Goal: Information Seeking & Learning: Learn about a topic

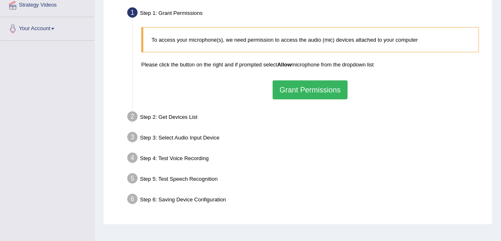
scroll to position [165, 0]
click at [323, 87] on button "Grant Permissions" at bounding box center [310, 89] width 75 height 19
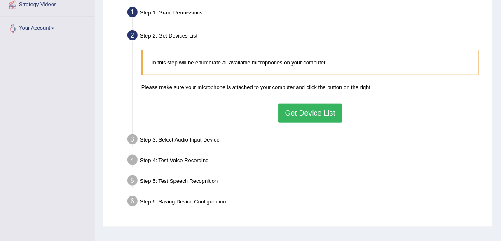
click at [308, 117] on button "Get Device List" at bounding box center [310, 112] width 64 height 19
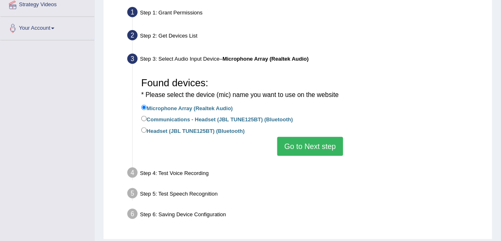
click at [306, 146] on button "Go to Next step" at bounding box center [310, 146] width 66 height 19
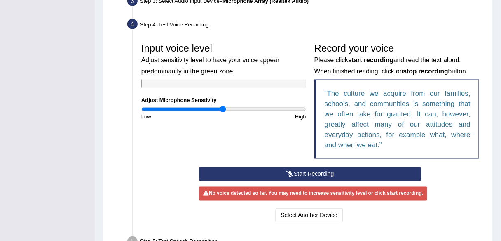
scroll to position [218, 0]
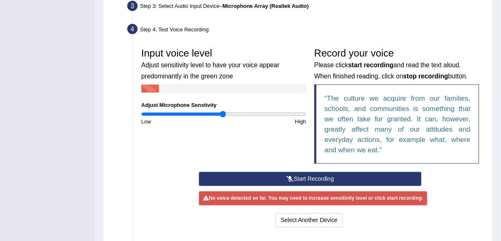
click at [304, 176] on button "Start Recording" at bounding box center [310, 179] width 222 height 14
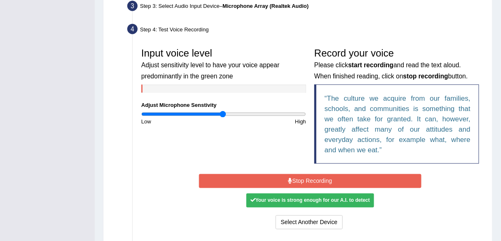
click at [283, 177] on button "Stop Recording" at bounding box center [310, 181] width 222 height 14
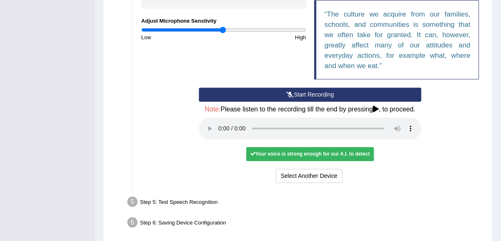
scroll to position [335, 0]
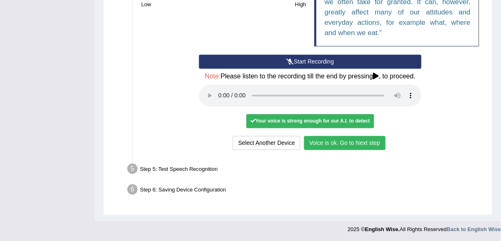
click at [358, 145] on button "Voice is ok. Go to Next step" at bounding box center [345, 143] width 82 height 14
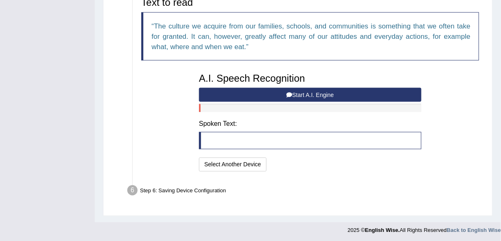
scroll to position [291, 0]
click at [246, 93] on button "Start A.I. Engine" at bounding box center [310, 95] width 222 height 14
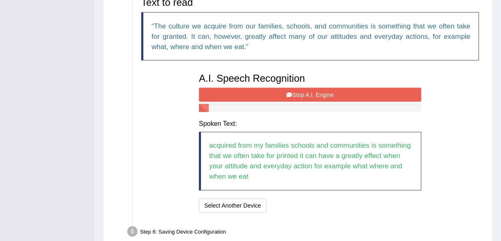
click at [246, 93] on button "Stop A.I. Engine" at bounding box center [310, 95] width 222 height 14
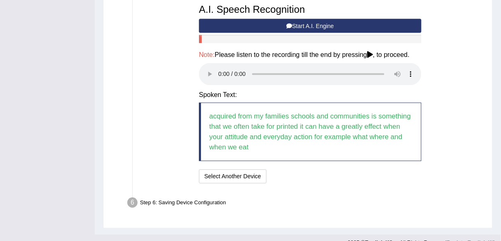
scroll to position [372, 0]
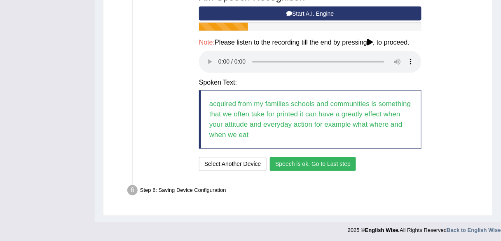
click at [332, 161] on button "Speech is ok. Go to Last step" at bounding box center [313, 164] width 86 height 14
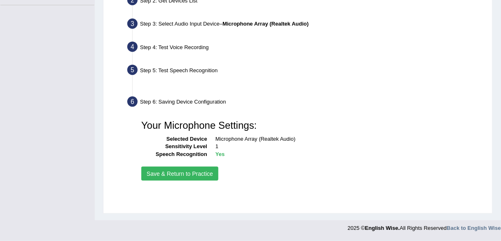
scroll to position [192, 0]
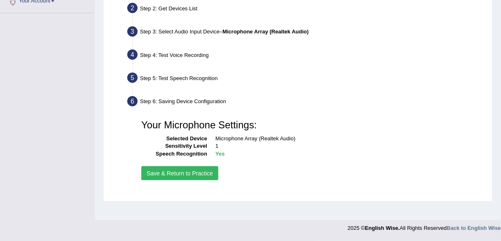
click at [211, 171] on button "Save & Return to Practice" at bounding box center [179, 173] width 77 height 14
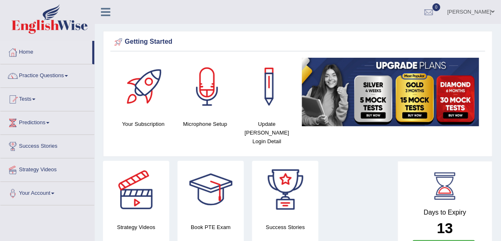
click at [56, 75] on link "Practice Questions" at bounding box center [47, 74] width 94 height 21
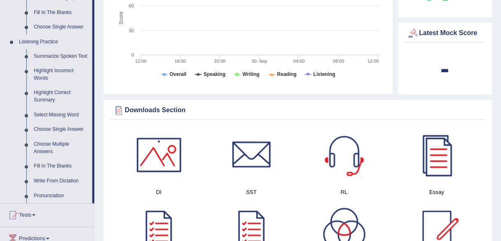
scroll to position [340, 0]
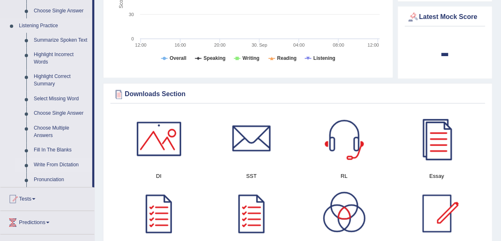
click at [67, 165] on link "Write From Dictation" at bounding box center [61, 165] width 62 height 15
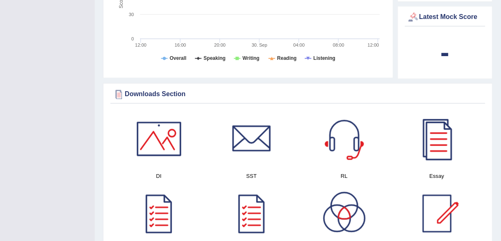
scroll to position [102, 0]
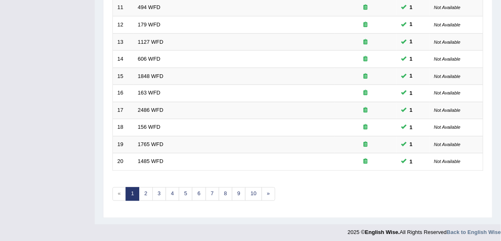
scroll to position [301, 0]
click at [161, 190] on link "3" at bounding box center [159, 194] width 14 height 14
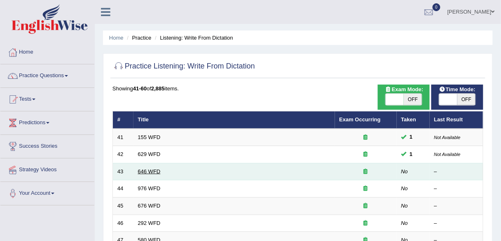
click at [152, 171] on link "646 WFD" at bounding box center [149, 171] width 23 height 6
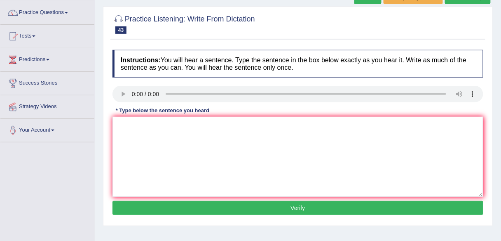
scroll to position [66, 0]
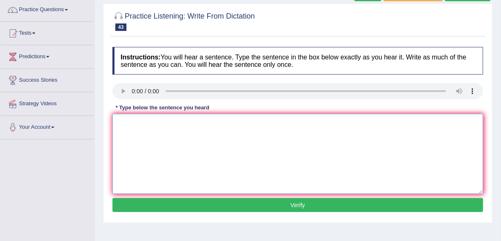
click at [158, 130] on textarea at bounding box center [297, 154] width 371 height 80
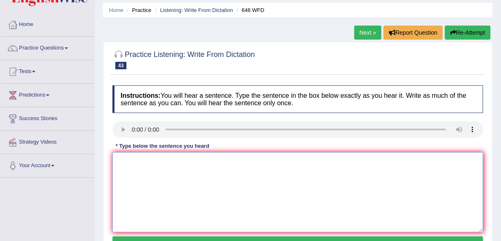
scroll to position [0, 0]
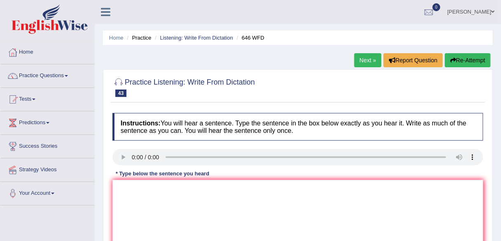
click at [191, 34] on li "Listening: Write From Dictation" at bounding box center [193, 38] width 80 height 8
click at [191, 36] on link "Listening: Write From Dictation" at bounding box center [196, 38] width 73 height 6
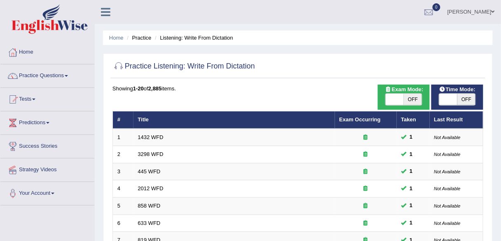
click at [417, 103] on span "OFF" at bounding box center [413, 100] width 18 height 12
checkbox input "true"
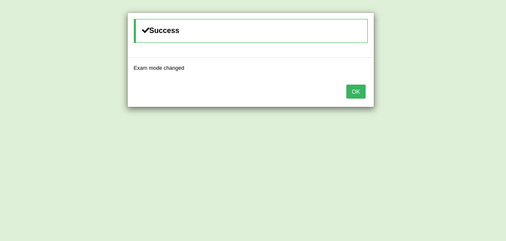
click at [359, 94] on button "OK" at bounding box center [356, 91] width 19 height 14
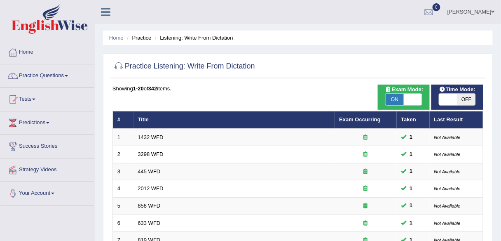
click at [472, 100] on span "OFF" at bounding box center [466, 100] width 18 height 12
checkbox input "true"
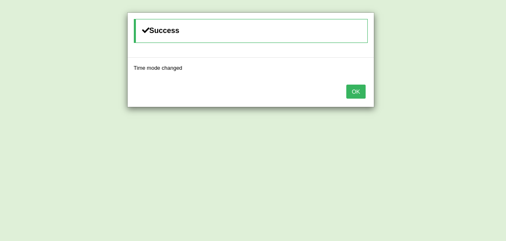
click at [363, 87] on button "OK" at bounding box center [356, 91] width 19 height 14
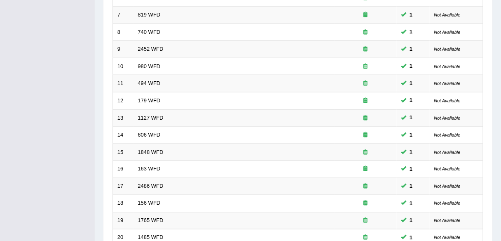
scroll to position [301, 0]
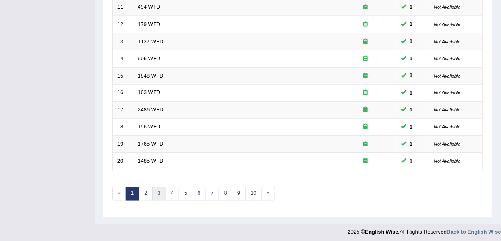
click at [155, 187] on link "3" at bounding box center [159, 194] width 14 height 14
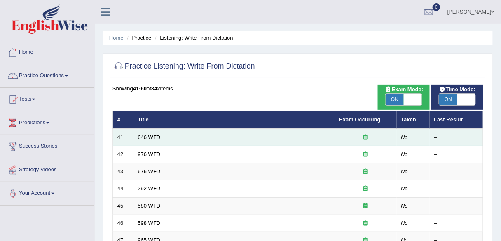
click at [145, 140] on td "646 WFD" at bounding box center [233, 137] width 201 height 17
click at [144, 134] on link "646 WFD" at bounding box center [149, 137] width 23 height 6
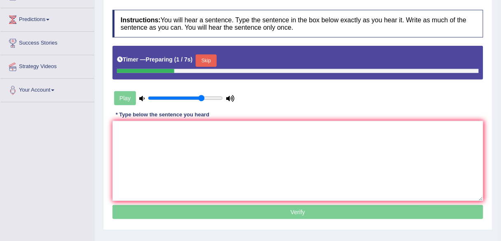
scroll to position [110, 0]
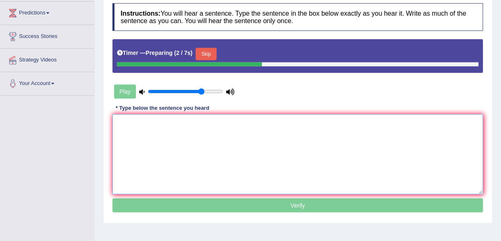
click at [144, 159] on textarea at bounding box center [297, 154] width 371 height 80
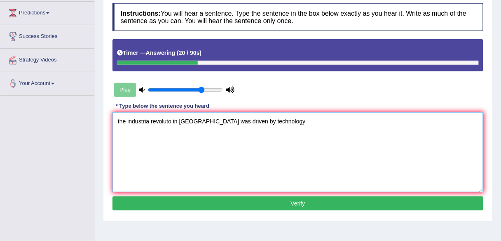
type textarea "the industria revoluto in europre was driven by technology"
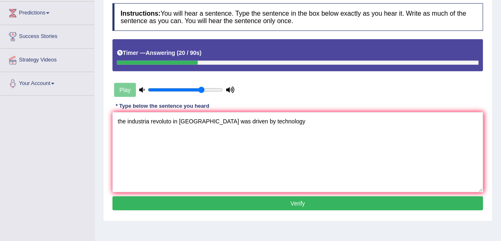
type input "1"
click at [220, 90] on input "range" at bounding box center [185, 90] width 75 height 7
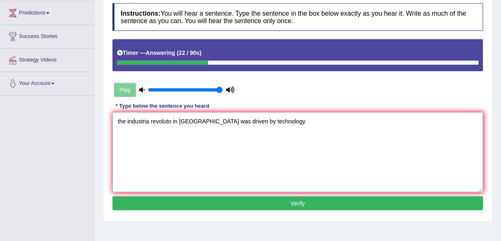
click at [148, 119] on textarea "the industria revoluto in europre was driven by technology" at bounding box center [297, 152] width 371 height 80
click at [171, 119] on textarea "the industrial revoluto in europre was driven by technology" at bounding box center [297, 152] width 371 height 80
click at [204, 119] on textarea "the industrial revolution in europre was driven by technology" at bounding box center [297, 152] width 371 height 80
click at [187, 121] on textarea "the industrial revolution in europe was driven by technology" at bounding box center [297, 152] width 371 height 80
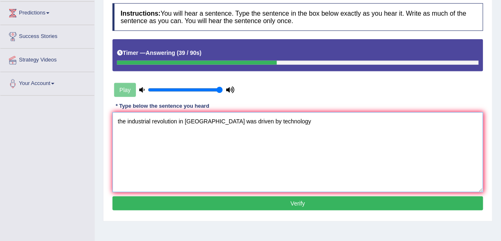
click at [269, 119] on textarea "the industrial revolution in Europe was driven by technology" at bounding box center [297, 152] width 371 height 80
click at [120, 119] on textarea "the industrial revolution in Europe was driven by technology." at bounding box center [297, 152] width 371 height 80
type textarea "The industrial revolution in Europe was driven by technology."
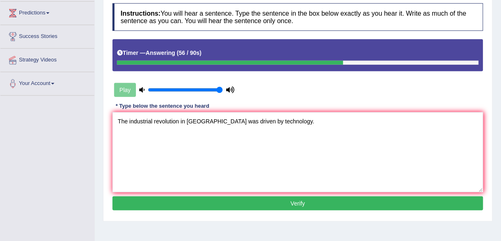
click at [200, 203] on button "Verify" at bounding box center [297, 203] width 371 height 14
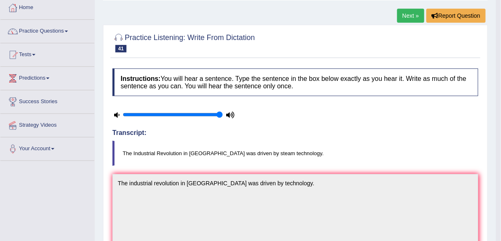
scroll to position [0, 0]
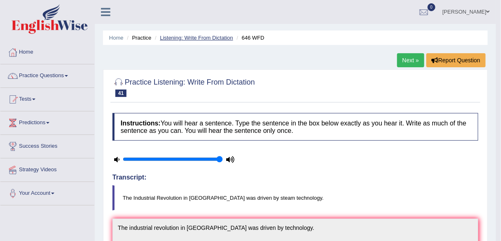
click at [199, 40] on link "Listening: Write From Dictation" at bounding box center [196, 38] width 73 height 6
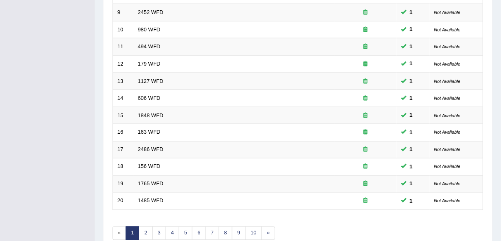
scroll to position [301, 0]
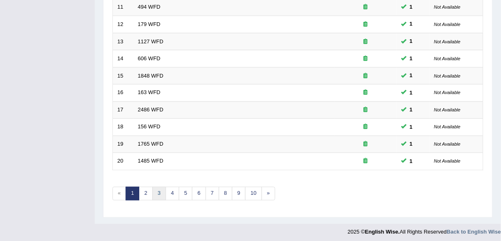
click at [160, 187] on link "3" at bounding box center [159, 194] width 14 height 14
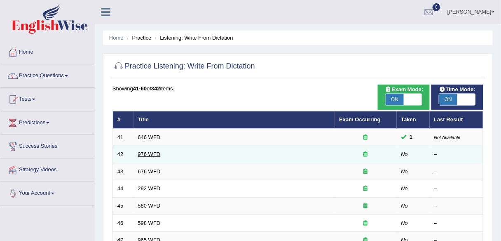
click at [144, 154] on link "976 WFD" at bounding box center [149, 154] width 23 height 6
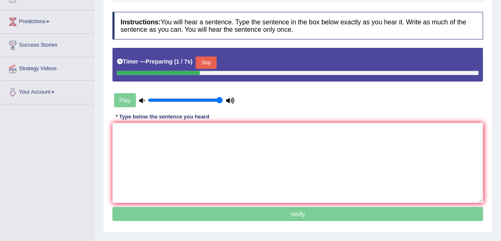
scroll to position [99, 0]
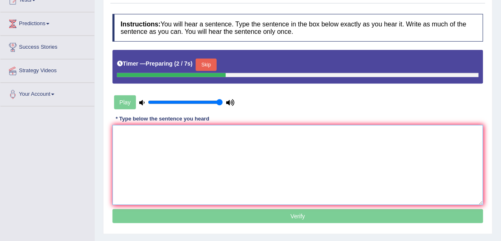
click at [171, 141] on textarea at bounding box center [297, 165] width 371 height 80
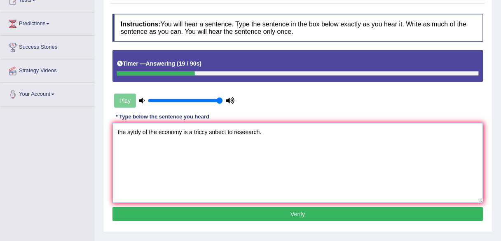
click at [120, 130] on textarea "the sytdy of the economy is a triccy subect to reseearch." at bounding box center [297, 163] width 371 height 80
click at [137, 131] on textarea "The sytdy of the economy is a triccy subect to reseearch." at bounding box center [297, 163] width 371 height 80
click at [206, 130] on textarea "The study of the economy is a triccy subect to reseearch." at bounding box center [297, 163] width 371 height 80
click at [220, 131] on textarea "The study of the economy is a tricky subect to reseearch." at bounding box center [297, 163] width 371 height 80
click at [248, 132] on textarea "The study of the economy is a tricky subject to reseearch." at bounding box center [297, 163] width 371 height 80
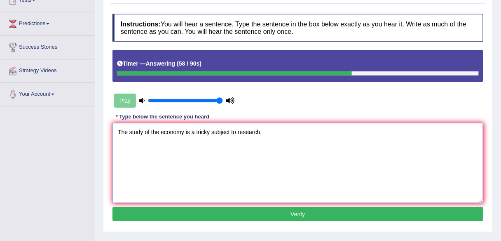
type textarea "The study of the economy is a tricky subject to research."
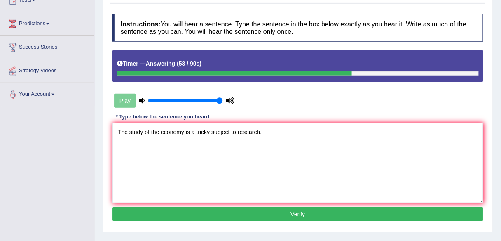
click at [192, 217] on button "Verify" at bounding box center [297, 214] width 371 height 14
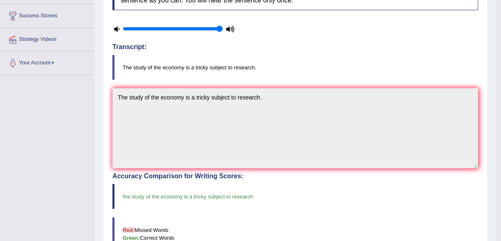
scroll to position [0, 0]
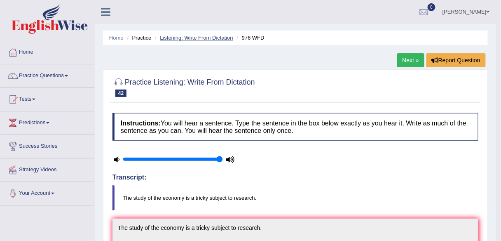
click at [219, 35] on link "Listening: Write From Dictation" at bounding box center [196, 38] width 73 height 6
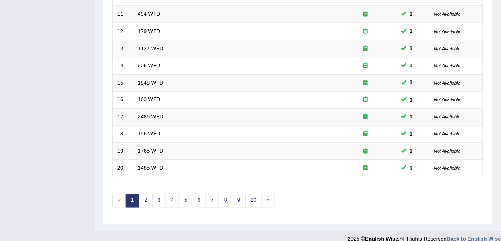
scroll to position [301, 0]
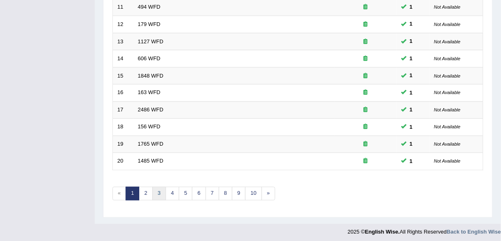
click at [157, 195] on link "3" at bounding box center [159, 194] width 14 height 14
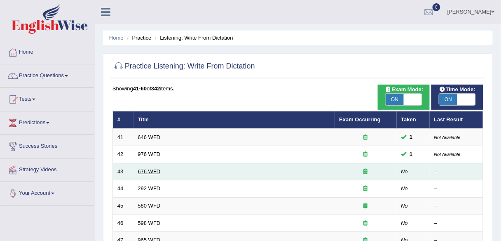
click at [143, 168] on link "676 WFD" at bounding box center [149, 171] width 23 height 6
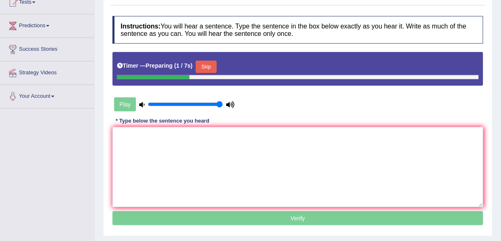
scroll to position [104, 0]
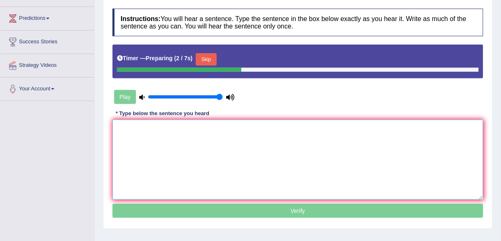
click at [162, 148] on textarea at bounding box center [297, 159] width 371 height 80
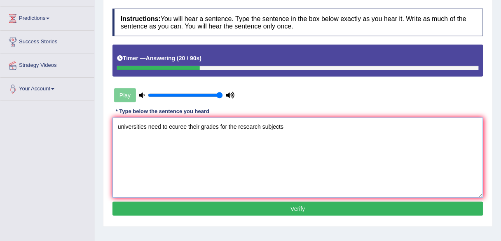
click at [120, 126] on textarea "universities need to ecuree their grades for the research subjects" at bounding box center [297, 157] width 371 height 80
click at [172, 126] on textarea "Universities need to ecuree their grades for the research subjects" at bounding box center [297, 157] width 371 height 80
click at [189, 125] on textarea "Universities need to securee their grades for the research subjects" at bounding box center [297, 157] width 371 height 80
click at [283, 125] on textarea "Universities need to secure their grades for the research subjects" at bounding box center [297, 157] width 371 height 80
type textarea "Universities need to secure their grades for the research subjects."
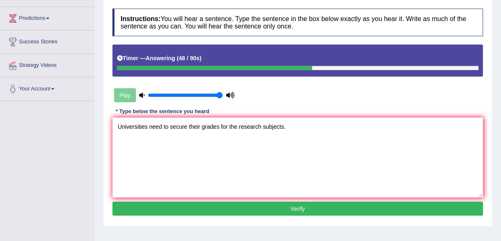
click at [250, 212] on button "Verify" at bounding box center [297, 208] width 371 height 14
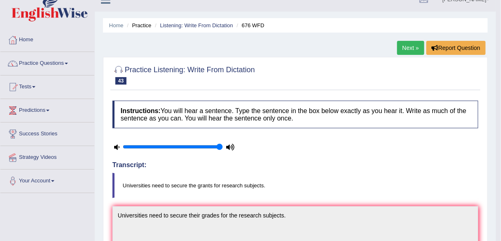
scroll to position [0, 0]
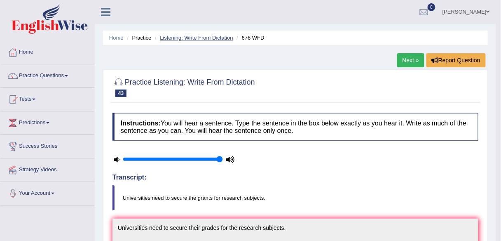
click at [215, 36] on link "Listening: Write From Dictation" at bounding box center [196, 38] width 73 height 6
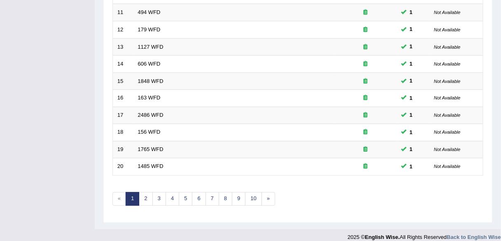
scroll to position [301, 0]
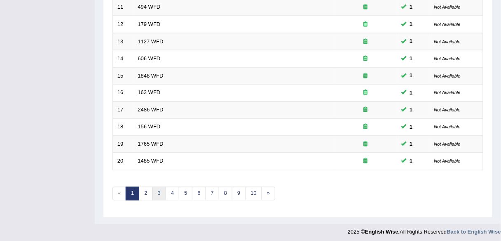
click at [160, 187] on link "3" at bounding box center [159, 194] width 14 height 14
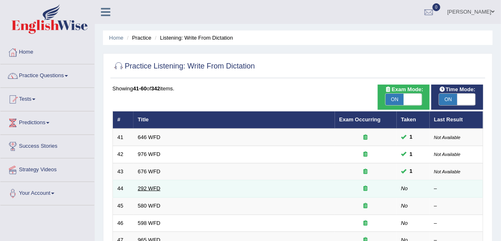
click at [148, 189] on link "292 WFD" at bounding box center [149, 188] width 23 height 6
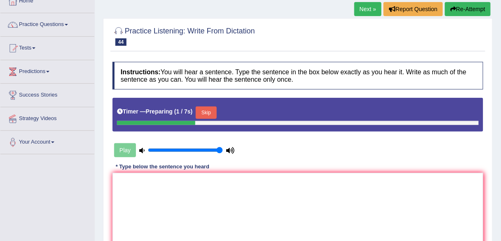
scroll to position [55, 0]
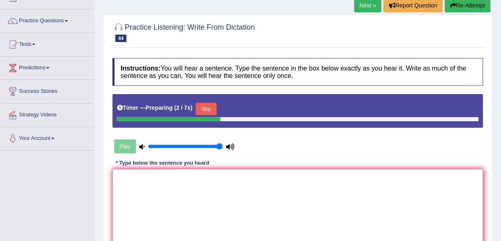
click at [154, 206] on textarea at bounding box center [297, 209] width 371 height 80
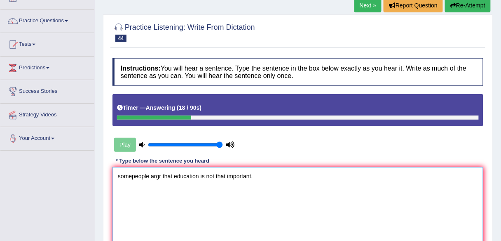
click at [119, 176] on textarea "somepeople argr that education is not that important." at bounding box center [297, 207] width 371 height 80
click at [131, 177] on textarea "Somepeople argr that education is not that important." at bounding box center [297, 207] width 371 height 80
click at [163, 174] on textarea "Some people argr that education is not that important." at bounding box center [297, 207] width 371 height 80
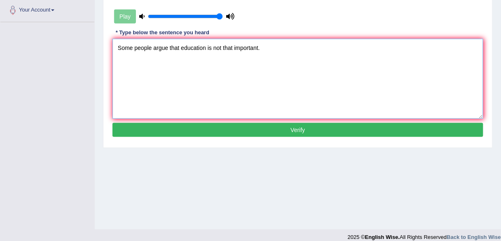
scroll to position [192, 0]
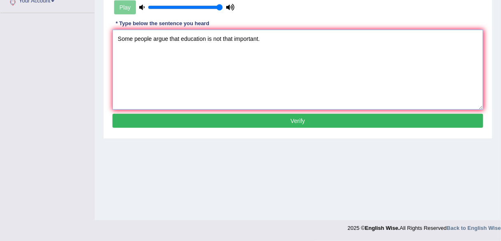
type textarea "Some people argue that education is not that important."
click at [255, 114] on button "Verify" at bounding box center [297, 121] width 371 height 14
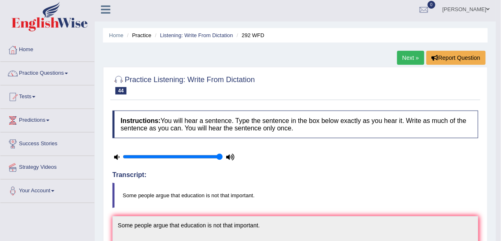
scroll to position [0, 0]
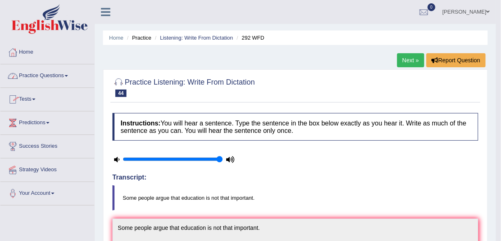
click at [69, 72] on link "Practice Questions" at bounding box center [47, 74] width 94 height 21
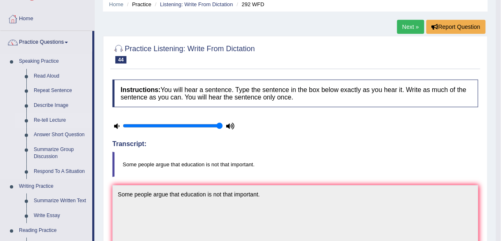
scroll to position [33, 0]
click at [62, 91] on link "Repeat Sentence" at bounding box center [61, 91] width 62 height 15
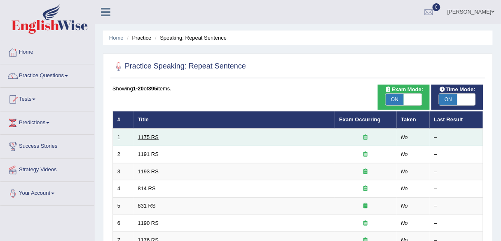
click at [150, 134] on link "1175 RS" at bounding box center [148, 137] width 21 height 6
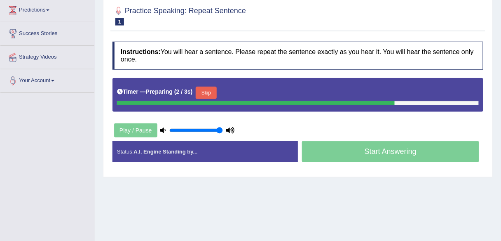
scroll to position [121, 0]
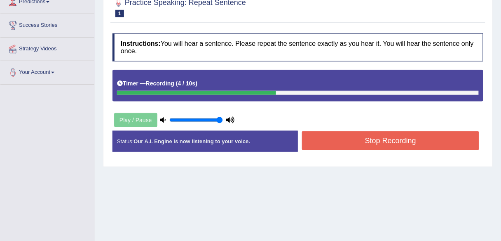
click at [313, 140] on button "Stop Recording" at bounding box center [390, 140] width 177 height 19
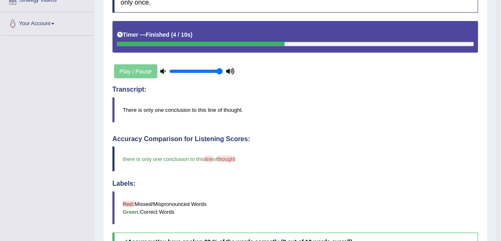
scroll to position [0, 0]
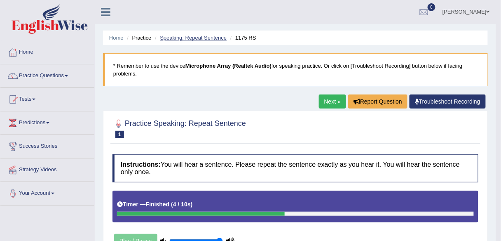
click at [198, 37] on link "Speaking: Repeat Sentence" at bounding box center [193, 38] width 67 height 6
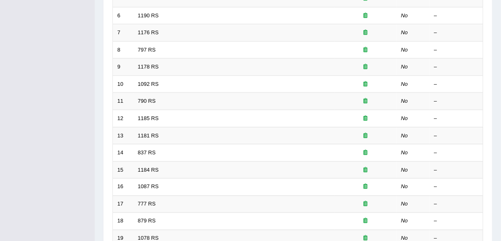
scroll to position [191, 0]
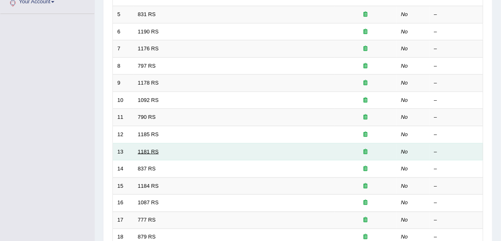
click at [148, 148] on link "1181 RS" at bounding box center [148, 151] width 21 height 6
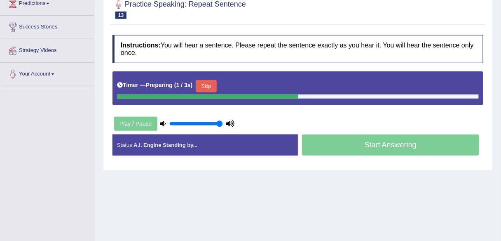
scroll to position [121, 0]
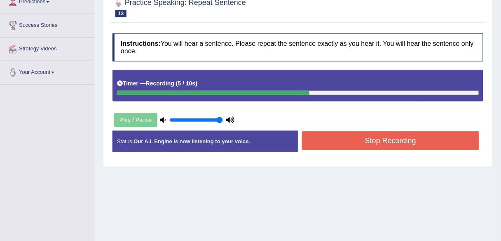
click at [361, 138] on button "Stop Recording" at bounding box center [390, 140] width 177 height 19
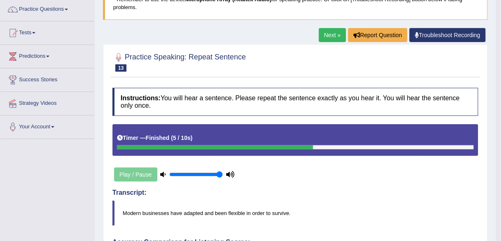
scroll to position [0, 0]
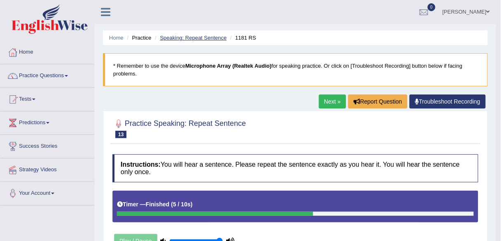
click at [204, 35] on link "Speaking: Repeat Sentence" at bounding box center [193, 38] width 67 height 6
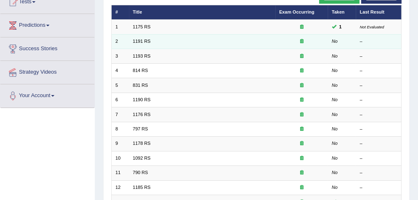
scroll to position [119, 0]
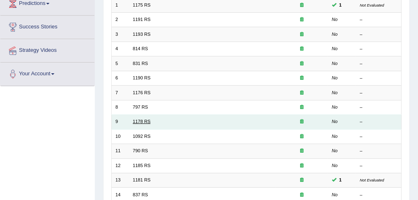
click at [140, 122] on link "1178 RS" at bounding box center [142, 121] width 18 height 5
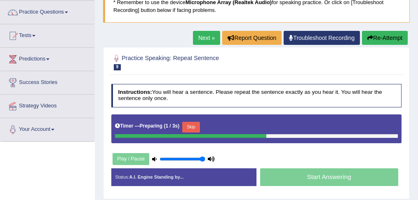
scroll to position [133, 0]
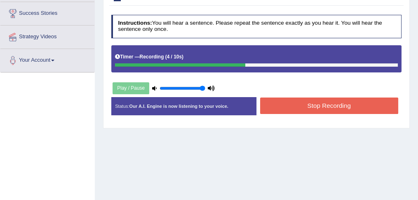
click at [346, 100] on button "Stop Recording" at bounding box center [329, 106] width 138 height 16
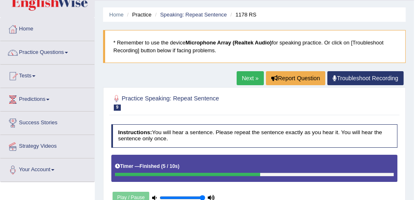
scroll to position [0, 0]
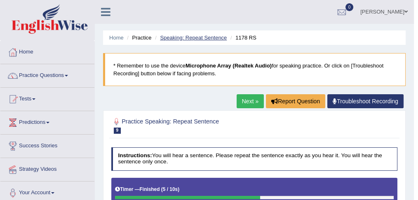
click at [201, 36] on link "Speaking: Repeat Sentence" at bounding box center [193, 38] width 67 height 6
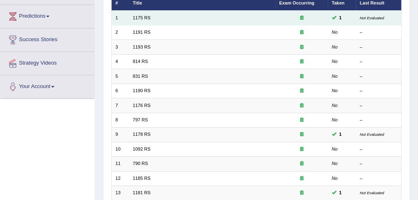
scroll to position [105, 0]
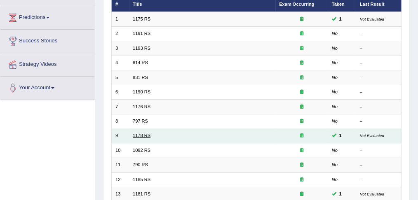
click at [138, 133] on link "1178 RS" at bounding box center [142, 135] width 18 height 5
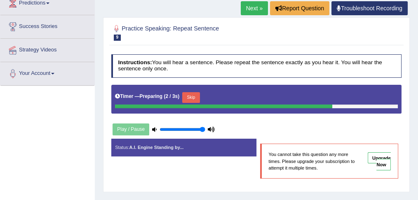
scroll to position [124, 0]
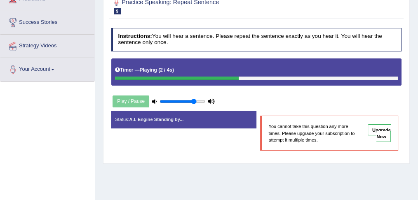
click at [193, 101] on input "range" at bounding box center [182, 102] width 46 height 6
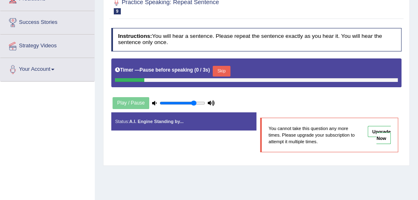
type input "0.7"
click at [190, 101] on input "range" at bounding box center [182, 104] width 46 height 6
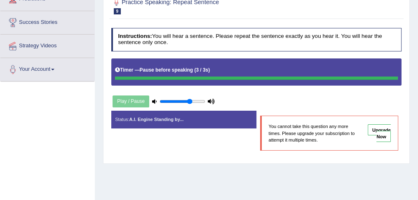
scroll to position [0, 0]
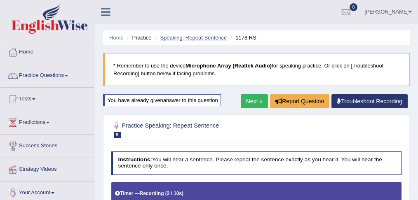
click at [192, 35] on link "Speaking: Repeat Sentence" at bounding box center [193, 38] width 67 height 6
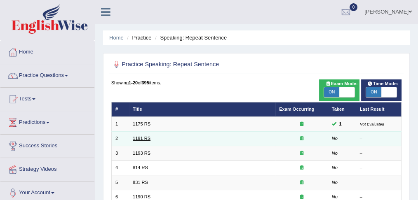
click at [141, 137] on link "1191 RS" at bounding box center [142, 138] width 18 height 5
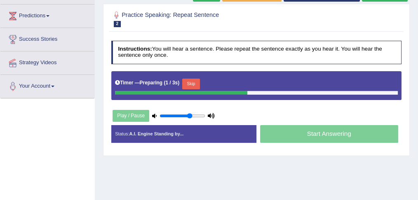
scroll to position [110, 0]
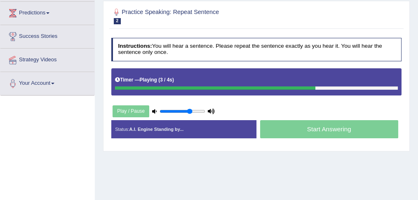
type input "0.55"
click at [182, 109] on input "range" at bounding box center [182, 112] width 46 height 6
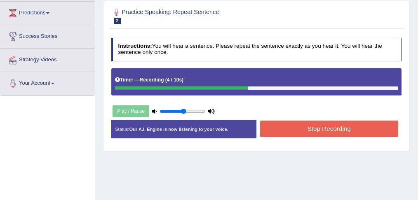
click at [272, 121] on button "Stop Recording" at bounding box center [329, 129] width 138 height 16
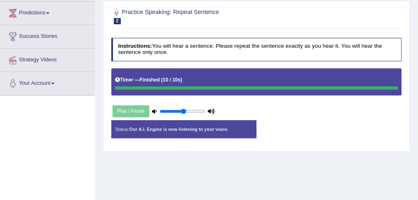
click at [271, 121] on div "Stop Recording" at bounding box center [328, 121] width 145 height 0
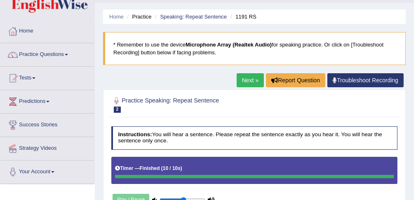
scroll to position [0, 0]
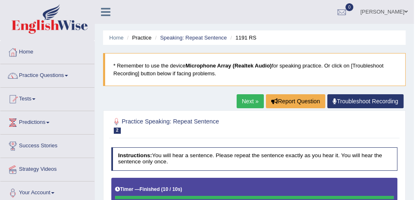
click at [202, 38] on link "Speaking: Repeat Sentence" at bounding box center [193, 38] width 67 height 6
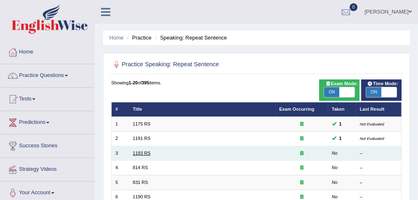
click at [143, 152] on link "1193 RS" at bounding box center [142, 153] width 18 height 5
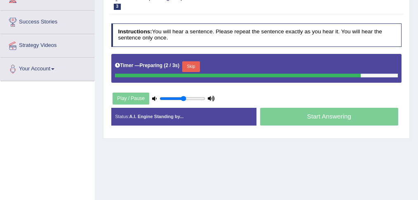
scroll to position [114, 0]
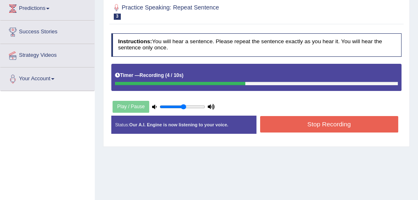
click at [276, 122] on button "Stop Recording" at bounding box center [329, 124] width 138 height 16
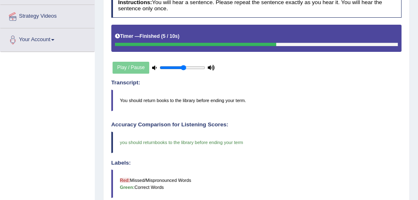
scroll to position [0, 0]
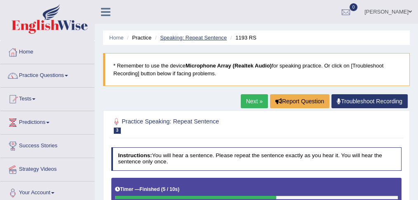
click at [198, 37] on link "Speaking: Repeat Sentence" at bounding box center [193, 38] width 67 height 6
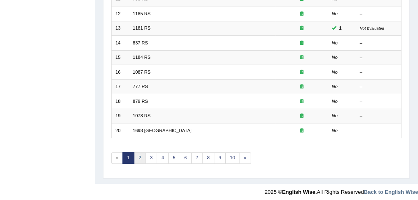
click at [139, 152] on link "2" at bounding box center [140, 158] width 12 height 12
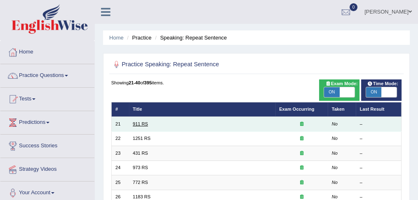
click at [142, 124] on link "911 RS" at bounding box center [140, 124] width 15 height 5
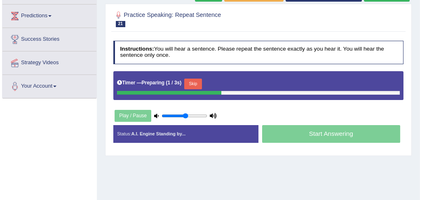
scroll to position [110, 0]
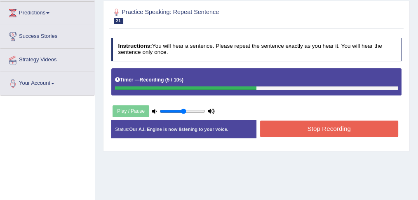
click at [304, 127] on button "Stop Recording" at bounding box center [329, 129] width 138 height 16
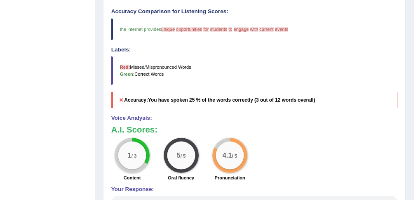
scroll to position [271, 0]
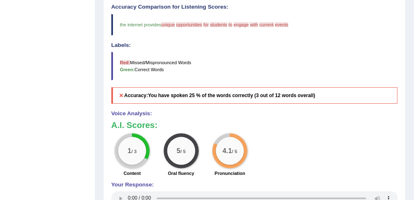
click at [266, 121] on h3 "A.I. Scores:" at bounding box center [254, 125] width 286 height 9
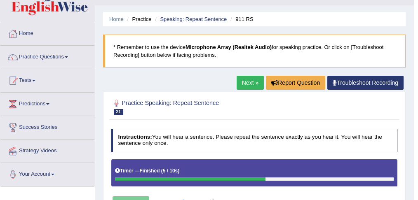
scroll to position [5, 0]
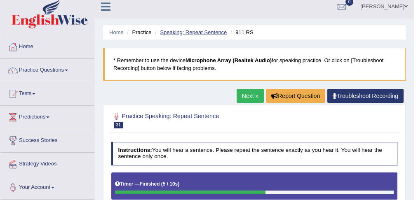
click at [201, 30] on link "Speaking: Repeat Sentence" at bounding box center [193, 32] width 67 height 6
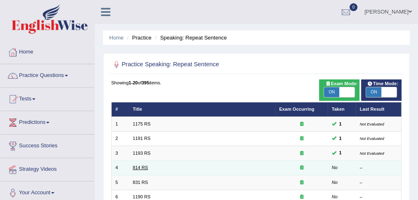
click at [139, 165] on link "814 RS" at bounding box center [140, 167] width 15 height 5
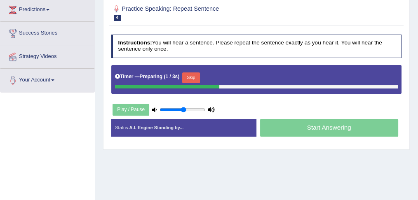
scroll to position [114, 0]
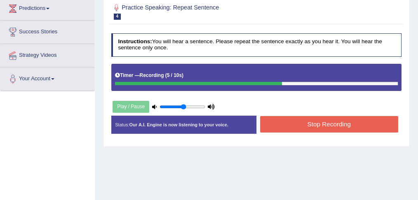
click at [281, 121] on button "Stop Recording" at bounding box center [329, 124] width 138 height 16
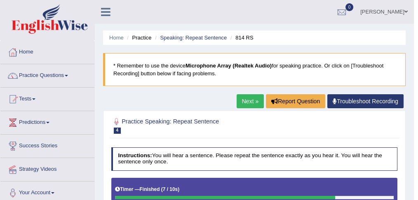
scroll to position [0, 0]
click at [216, 37] on link "Speaking: Repeat Sentence" at bounding box center [193, 38] width 67 height 6
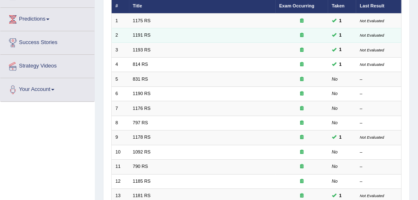
scroll to position [105, 0]
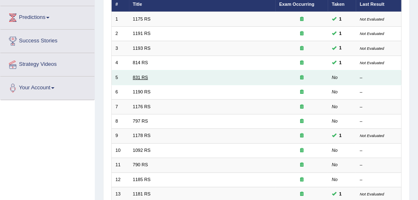
click at [146, 77] on link "831 RS" at bounding box center [140, 77] width 15 height 5
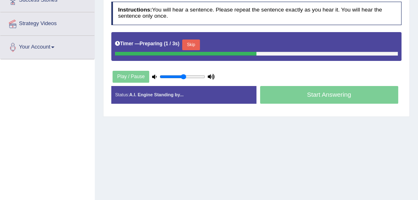
scroll to position [142, 0]
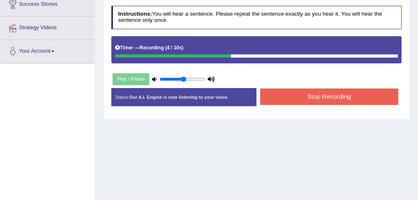
click at [275, 91] on button "Stop Recording" at bounding box center [329, 97] width 138 height 16
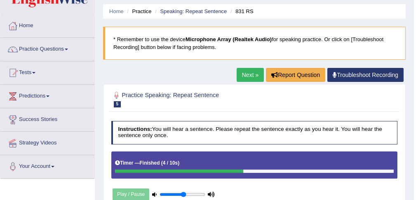
scroll to position [0, 0]
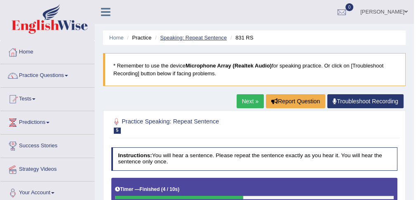
click at [192, 37] on link "Speaking: Repeat Sentence" at bounding box center [193, 38] width 67 height 6
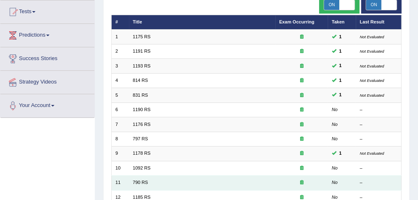
scroll to position [91, 0]
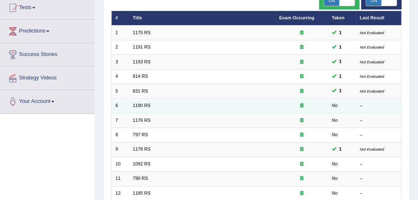
click at [139, 101] on td "1190 RS" at bounding box center [202, 105] width 146 height 14
click at [139, 105] on link "1190 RS" at bounding box center [142, 105] width 18 height 5
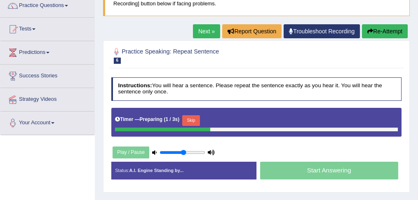
scroll to position [77, 0]
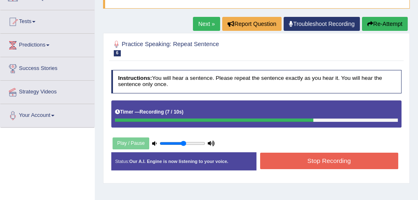
click at [299, 158] on button "Stop Recording" at bounding box center [329, 161] width 138 height 16
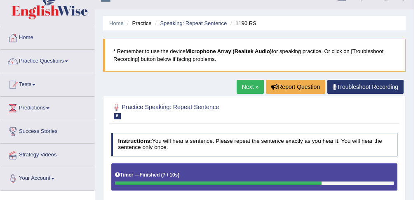
scroll to position [0, 0]
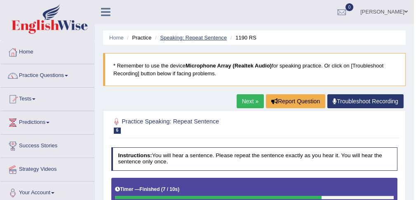
click at [213, 38] on link "Speaking: Repeat Sentence" at bounding box center [193, 38] width 67 height 6
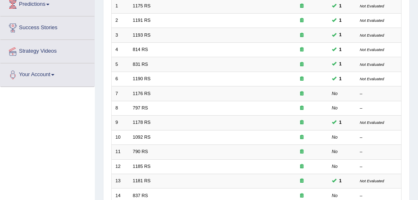
scroll to position [128, 0]
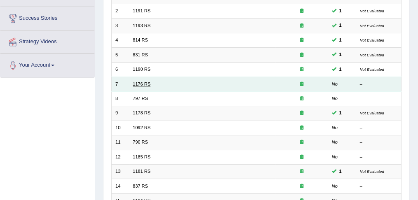
click at [137, 83] on link "1176 RS" at bounding box center [142, 84] width 18 height 5
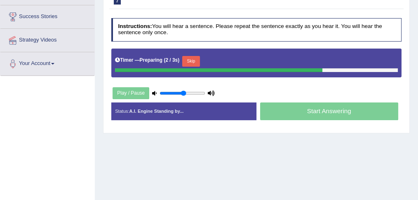
scroll to position [133, 0]
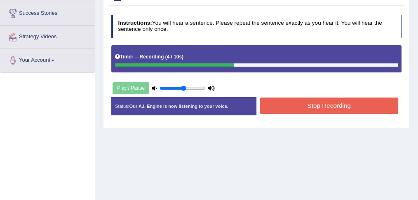
click at [273, 109] on button "Stop Recording" at bounding box center [329, 106] width 138 height 16
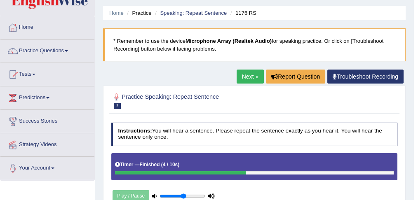
scroll to position [0, 0]
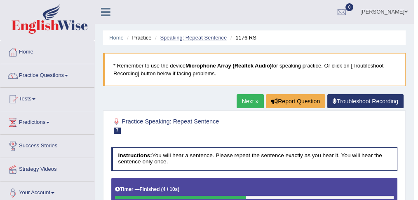
click at [204, 35] on link "Speaking: Repeat Sentence" at bounding box center [193, 38] width 67 height 6
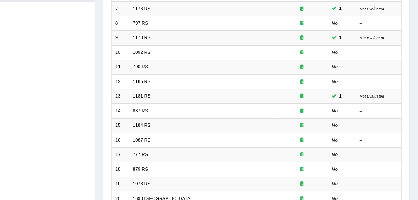
scroll to position [201, 0]
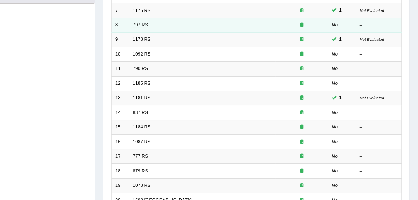
click at [139, 22] on link "797 RS" at bounding box center [140, 24] width 15 height 5
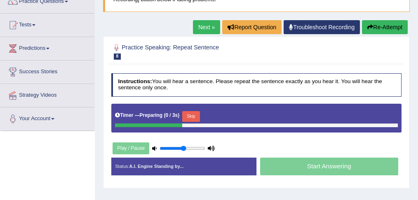
scroll to position [119, 0]
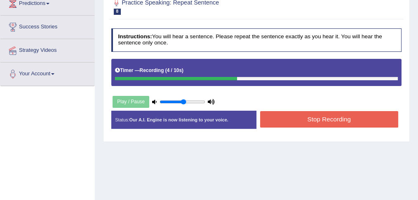
click at [282, 119] on button "Stop Recording" at bounding box center [329, 119] width 138 height 16
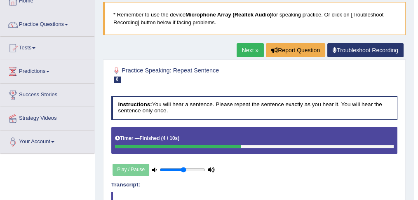
scroll to position [0, 0]
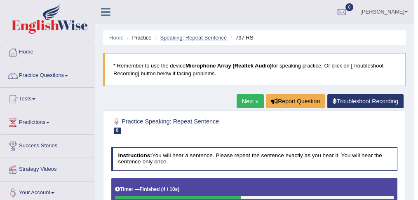
click at [193, 38] on link "Speaking: Repeat Sentence" at bounding box center [193, 38] width 67 height 6
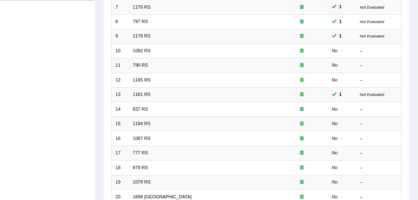
scroll to position [201, 0]
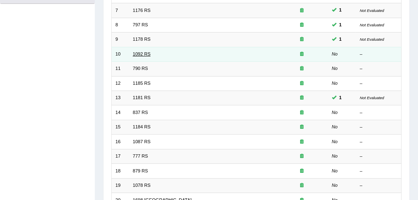
click at [143, 54] on link "1092 RS" at bounding box center [142, 54] width 18 height 5
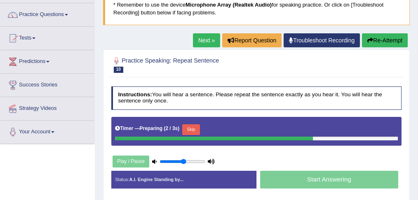
scroll to position [96, 0]
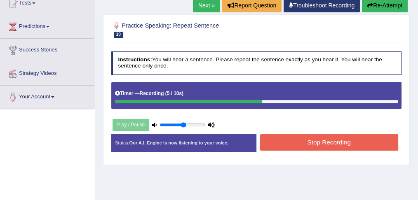
click at [295, 138] on button "Stop Recording" at bounding box center [329, 142] width 138 height 16
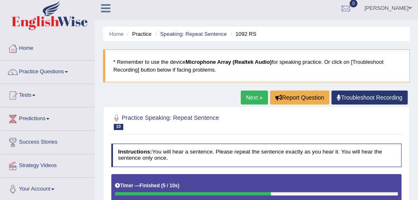
scroll to position [0, 0]
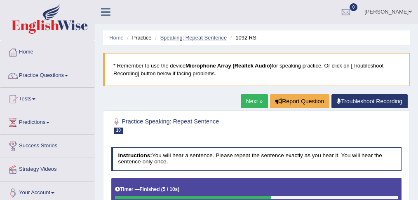
click at [204, 34] on li "Speaking: Repeat Sentence" at bounding box center [190, 38] width 74 height 8
click at [206, 36] on link "Speaking: Repeat Sentence" at bounding box center [193, 38] width 67 height 6
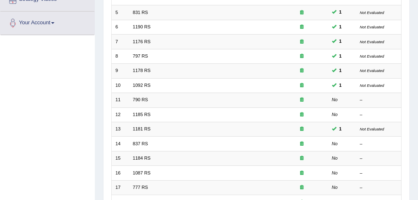
scroll to position [169, 0]
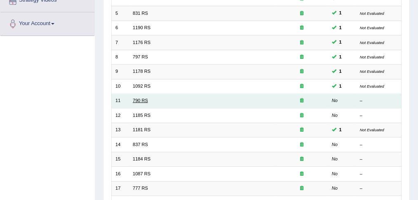
click at [140, 98] on link "790 RS" at bounding box center [140, 100] width 15 height 5
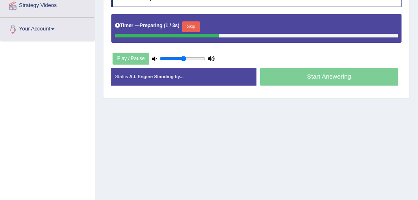
scroll to position [165, 0]
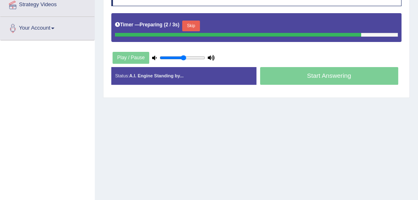
click at [280, 72] on div "Start Answering" at bounding box center [328, 77] width 145 height 20
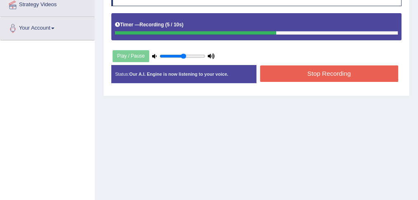
click at [280, 72] on button "Stop Recording" at bounding box center [329, 74] width 138 height 16
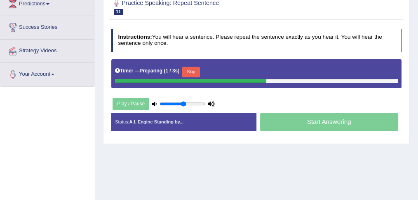
scroll to position [110, 0]
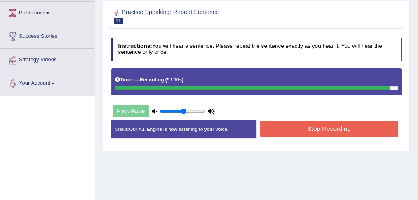
click at [307, 127] on button "Stop Recording" at bounding box center [329, 129] width 138 height 16
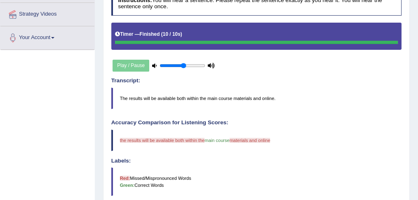
scroll to position [0, 0]
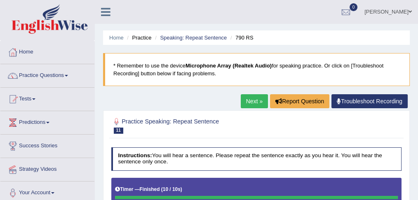
click at [199, 41] on li "Speaking: Repeat Sentence" at bounding box center [190, 38] width 74 height 8
click at [199, 36] on link "Speaking: Repeat Sentence" at bounding box center [193, 38] width 67 height 6
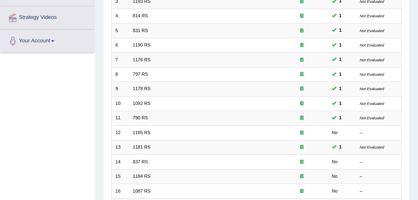
scroll to position [157, 0]
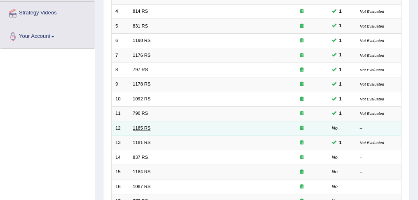
click at [136, 126] on link "1185 RS" at bounding box center [142, 128] width 18 height 5
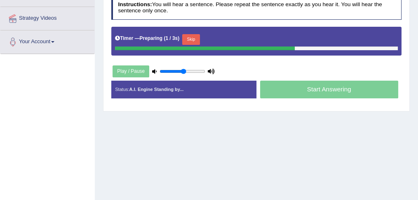
scroll to position [151, 0]
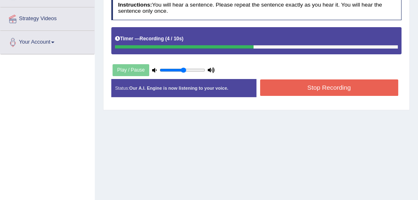
click at [313, 91] on button "Stop Recording" at bounding box center [329, 88] width 138 height 16
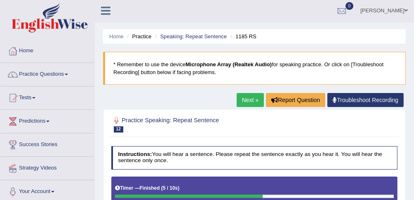
scroll to position [0, 0]
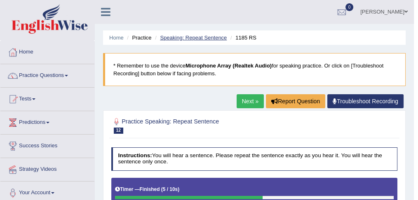
click at [199, 35] on link "Speaking: Repeat Sentence" at bounding box center [193, 38] width 67 height 6
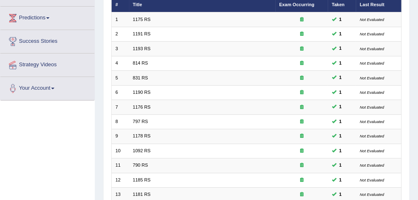
scroll to position [210, 0]
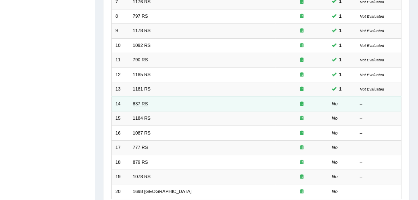
click at [142, 101] on link "837 RS" at bounding box center [140, 103] width 15 height 5
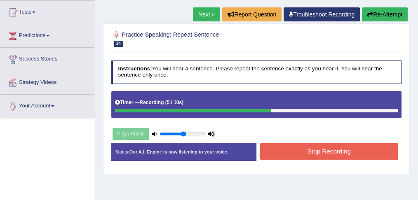
click at [328, 151] on button "Stop Recording" at bounding box center [329, 151] width 138 height 16
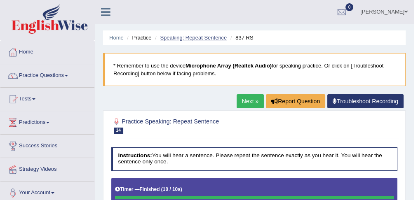
click at [184, 39] on link "Speaking: Repeat Sentence" at bounding box center [193, 38] width 67 height 6
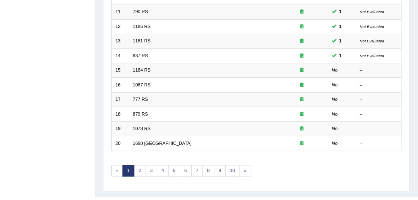
scroll to position [216, 0]
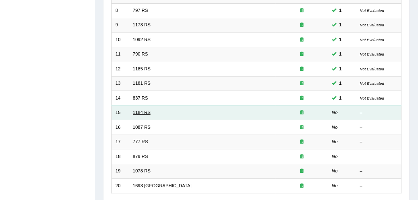
click at [145, 110] on link "1184 RS" at bounding box center [142, 112] width 18 height 5
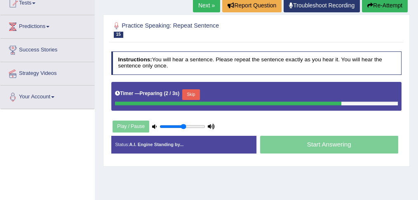
scroll to position [91, 0]
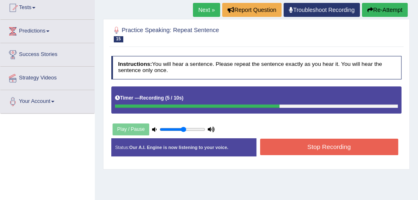
click at [265, 139] on button "Stop Recording" at bounding box center [329, 147] width 138 height 16
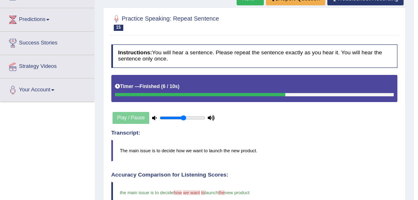
scroll to position [0, 0]
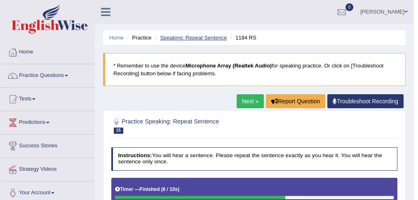
click at [213, 38] on link "Speaking: Repeat Sentence" at bounding box center [193, 38] width 67 height 6
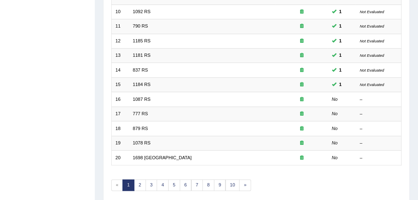
scroll to position [239, 0]
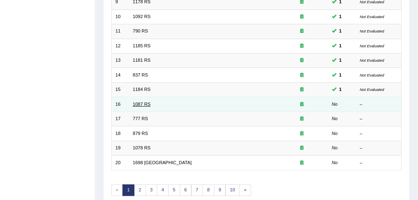
click at [143, 102] on link "1087 RS" at bounding box center [142, 104] width 18 height 5
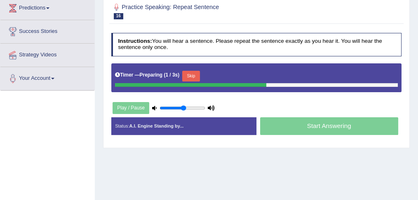
scroll to position [119, 0]
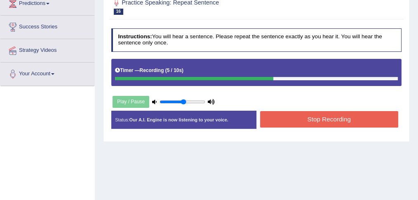
click at [305, 122] on button "Stop Recording" at bounding box center [329, 119] width 138 height 16
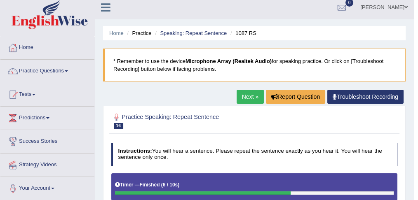
scroll to position [0, 0]
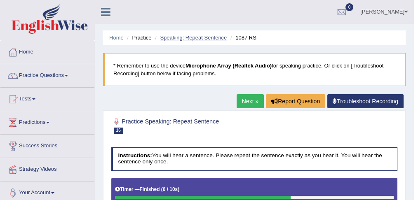
click at [171, 37] on link "Speaking: Repeat Sentence" at bounding box center [193, 38] width 67 height 6
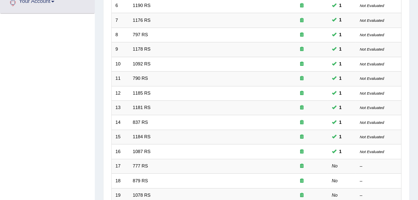
scroll to position [271, 0]
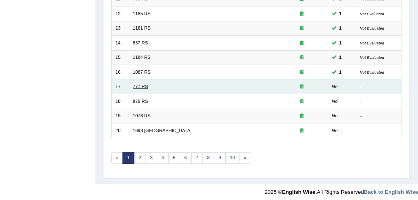
click at [139, 84] on link "777 RS" at bounding box center [140, 86] width 15 height 5
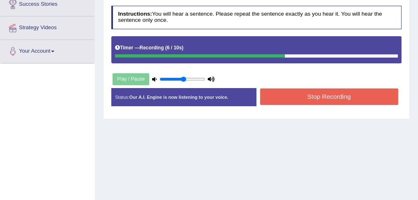
click at [316, 94] on button "Stop Recording" at bounding box center [329, 97] width 138 height 16
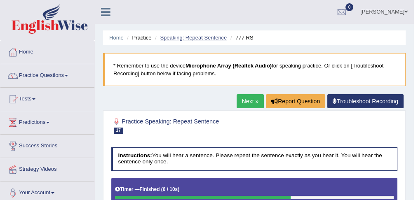
click at [195, 36] on link "Speaking: Repeat Sentence" at bounding box center [193, 38] width 67 height 6
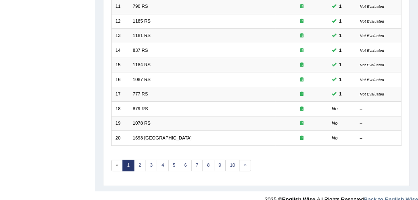
scroll to position [271, 0]
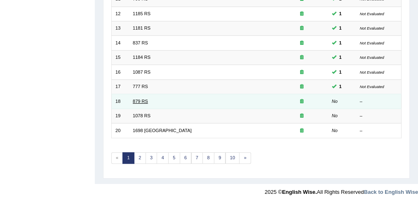
click at [144, 99] on link "879 RS" at bounding box center [140, 101] width 15 height 5
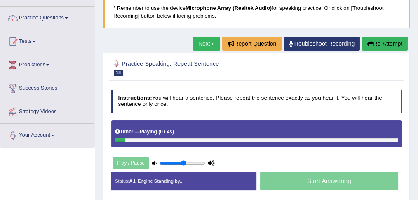
scroll to position [55, 0]
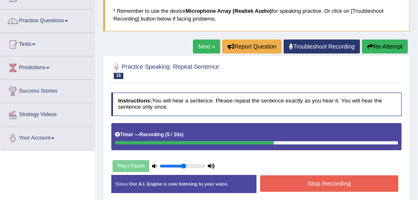
click at [277, 180] on button "Stop Recording" at bounding box center [329, 184] width 138 height 16
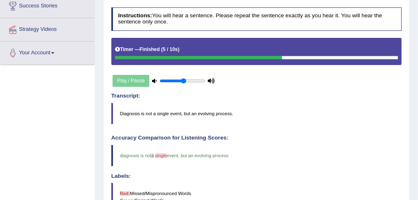
scroll to position [0, 0]
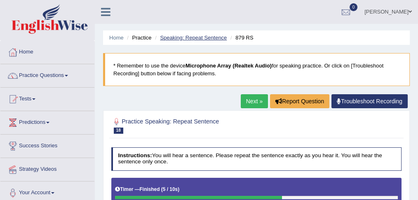
click at [202, 37] on link "Speaking: Repeat Sentence" at bounding box center [193, 38] width 67 height 6
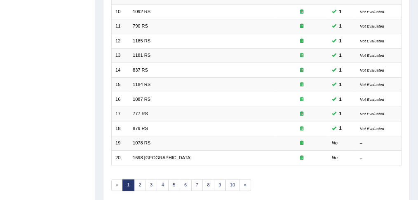
scroll to position [271, 0]
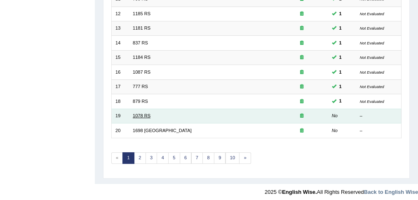
click at [146, 113] on link "1078 RS" at bounding box center [142, 115] width 18 height 5
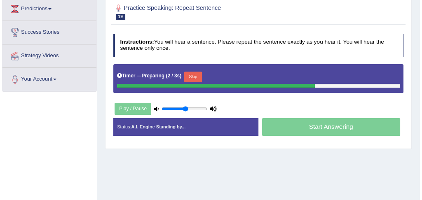
scroll to position [110, 0]
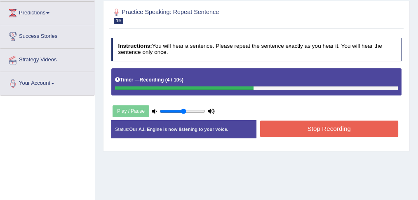
click at [275, 129] on button "Stop Recording" at bounding box center [329, 129] width 138 height 16
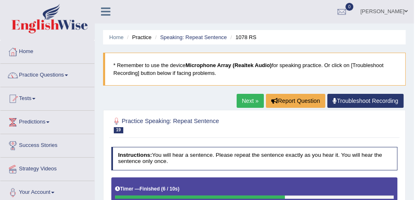
scroll to position [0, 0]
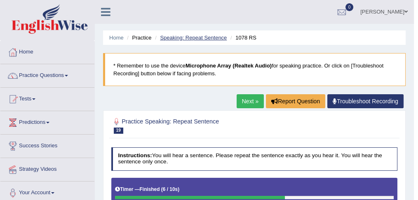
click at [215, 37] on link "Speaking: Repeat Sentence" at bounding box center [193, 38] width 67 height 6
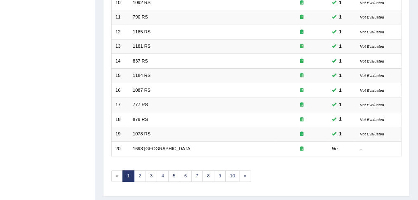
scroll to position [256, 0]
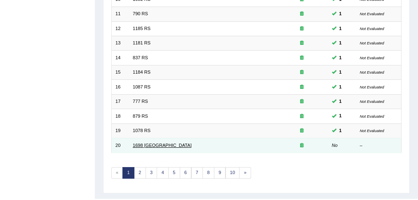
click at [143, 143] on link "1698 [GEOGRAPHIC_DATA]" at bounding box center [162, 145] width 59 height 5
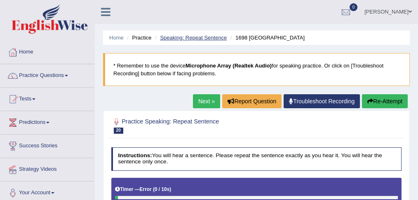
click at [178, 36] on link "Speaking: Repeat Sentence" at bounding box center [193, 38] width 67 height 6
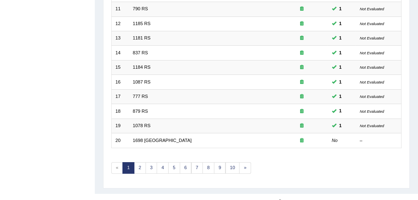
scroll to position [271, 0]
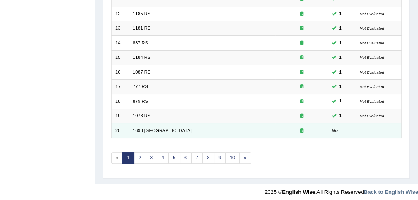
click at [139, 128] on link "1698 [GEOGRAPHIC_DATA]" at bounding box center [162, 130] width 59 height 5
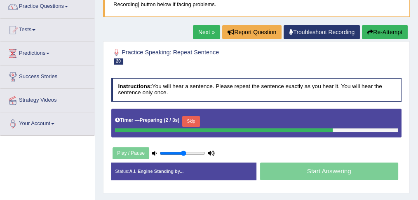
scroll to position [68, 0]
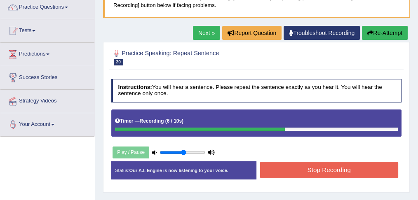
click at [285, 171] on button "Stop Recording" at bounding box center [329, 170] width 138 height 16
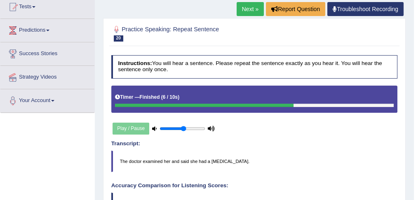
scroll to position [0, 0]
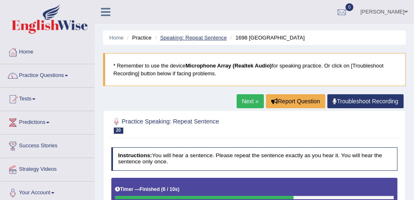
click at [205, 37] on link "Speaking: Repeat Sentence" at bounding box center [193, 38] width 67 height 6
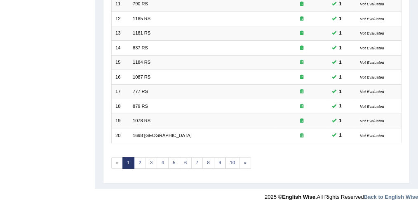
scroll to position [271, 0]
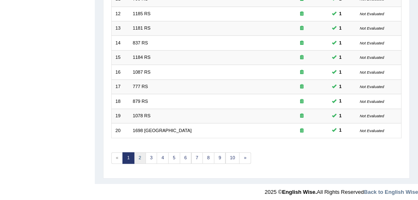
click at [137, 156] on link "2" at bounding box center [140, 158] width 12 height 12
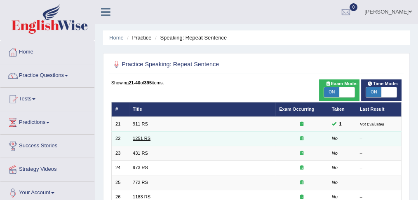
click at [145, 138] on link "1251 RS" at bounding box center [142, 138] width 18 height 5
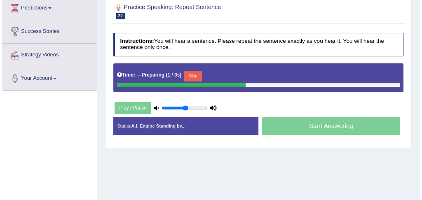
scroll to position [114, 0]
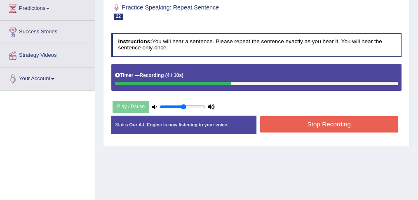
click at [272, 124] on button "Stop Recording" at bounding box center [329, 124] width 138 height 16
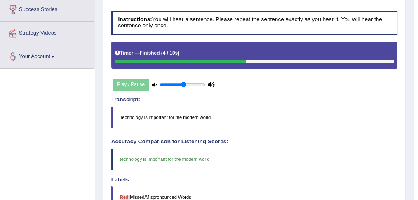
scroll to position [0, 0]
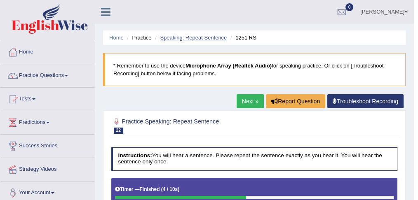
click at [194, 39] on link "Speaking: Repeat Sentence" at bounding box center [193, 38] width 67 height 6
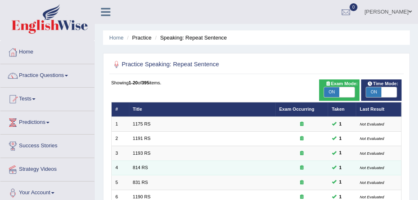
scroll to position [271, 0]
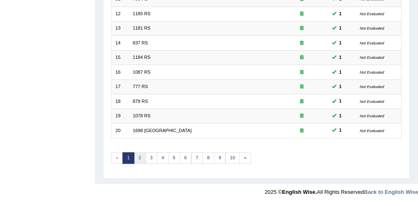
click at [140, 153] on link "2" at bounding box center [140, 158] width 12 height 12
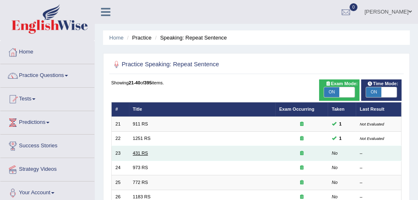
click at [139, 152] on link "431 RS" at bounding box center [140, 153] width 15 height 5
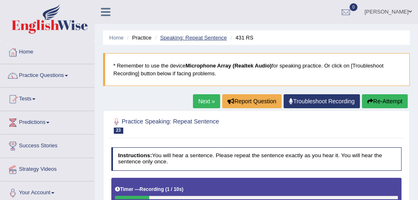
click at [181, 36] on link "Speaking: Repeat Sentence" at bounding box center [193, 38] width 67 height 6
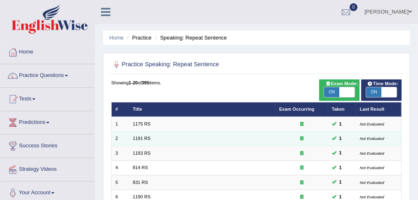
scroll to position [271, 0]
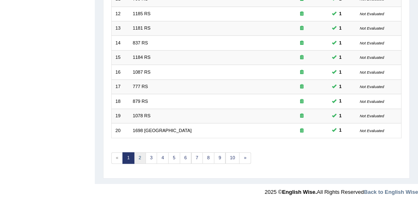
click at [136, 153] on link "2" at bounding box center [140, 158] width 12 height 12
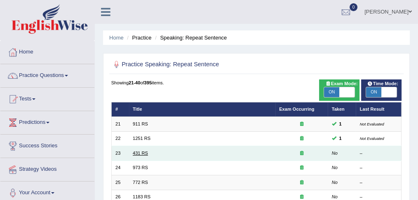
click at [138, 152] on link "431 RS" at bounding box center [140, 153] width 15 height 5
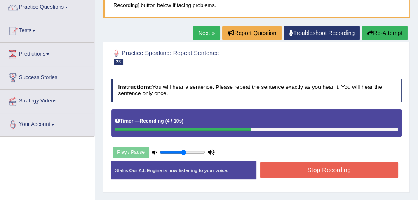
click at [296, 168] on button "Stop Recording" at bounding box center [329, 170] width 138 height 16
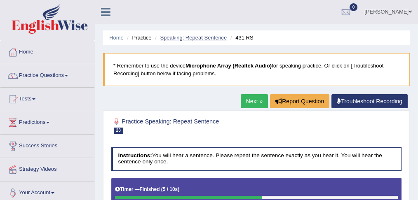
click at [191, 37] on li "Speaking: Repeat Sentence" at bounding box center [190, 38] width 74 height 8
click at [191, 37] on link "Speaking: Repeat Sentence" at bounding box center [193, 38] width 67 height 6
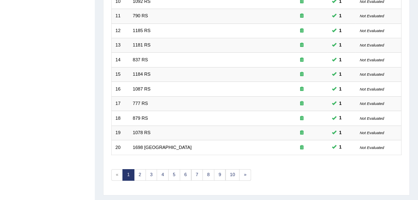
scroll to position [271, 0]
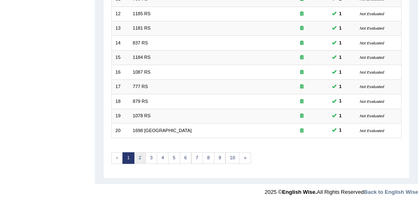
click at [139, 156] on link "2" at bounding box center [140, 158] width 12 height 12
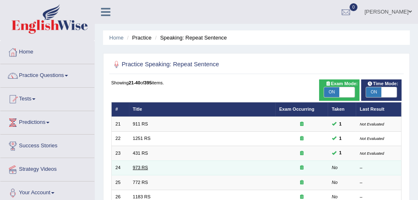
click at [134, 168] on link "973 RS" at bounding box center [140, 167] width 15 height 5
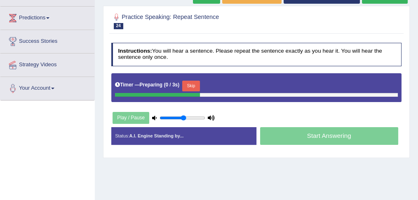
scroll to position [105, 0]
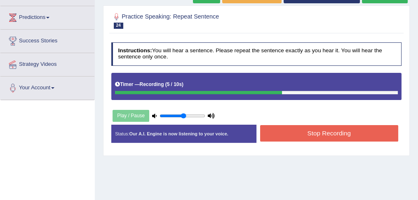
click at [305, 126] on button "Stop Recording" at bounding box center [329, 133] width 138 height 16
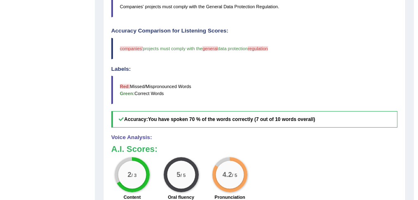
scroll to position [0, 0]
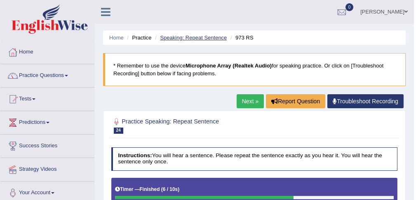
click at [206, 37] on link "Speaking: Repeat Sentence" at bounding box center [193, 38] width 67 height 6
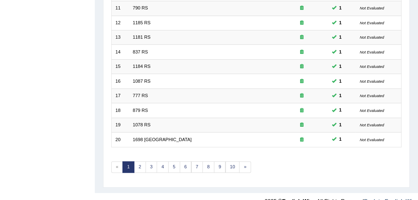
scroll to position [271, 0]
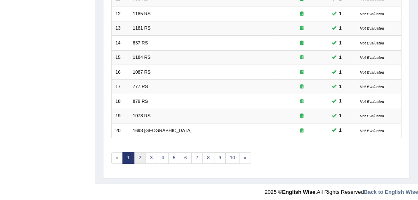
click at [140, 156] on link "2" at bounding box center [140, 158] width 12 height 12
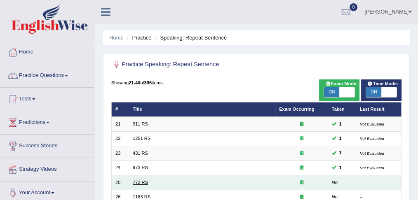
click at [138, 180] on link "772 RS" at bounding box center [140, 182] width 15 height 5
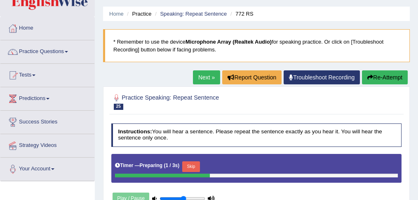
scroll to position [73, 0]
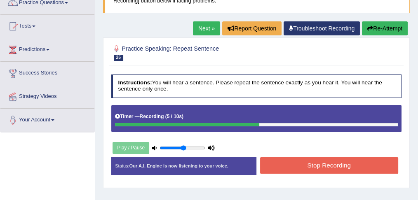
click at [283, 169] on button "Stop Recording" at bounding box center [329, 165] width 138 height 16
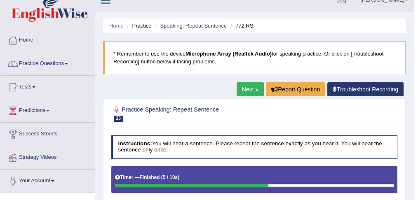
scroll to position [0, 0]
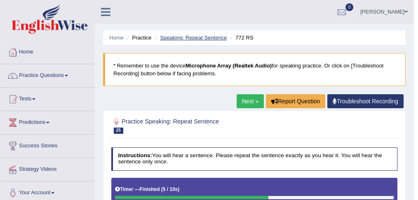
click at [199, 39] on link "Speaking: Repeat Sentence" at bounding box center [193, 38] width 67 height 6
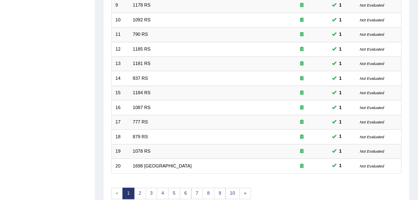
scroll to position [271, 0]
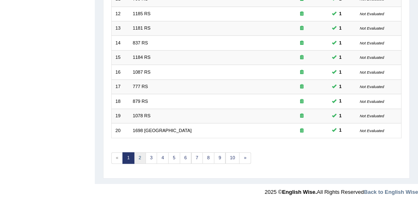
click at [140, 156] on link "2" at bounding box center [140, 158] width 12 height 12
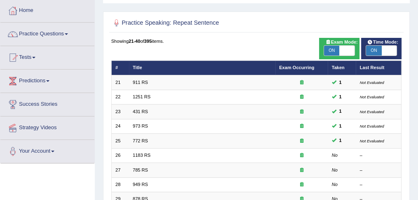
scroll to position [37, 0]
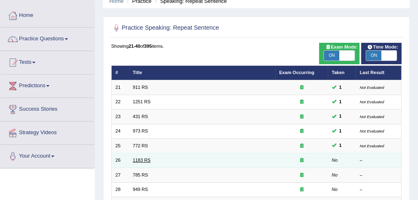
click at [146, 159] on link "1183 RS" at bounding box center [142, 160] width 18 height 5
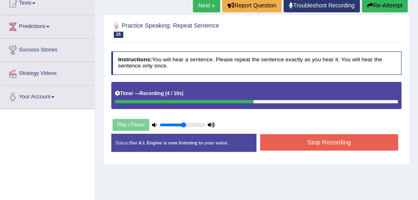
click at [287, 144] on button "Stop Recording" at bounding box center [329, 142] width 138 height 16
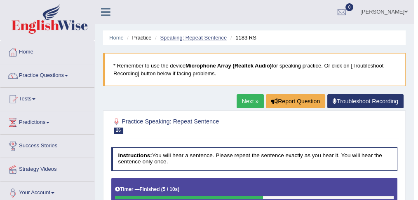
click at [221, 35] on link "Speaking: Repeat Sentence" at bounding box center [193, 38] width 67 height 6
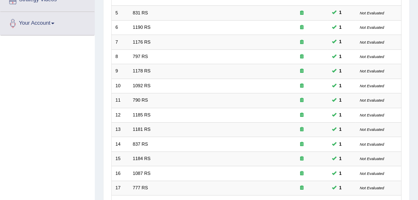
scroll to position [271, 0]
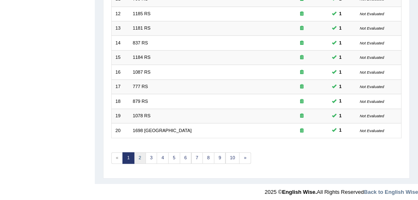
click at [138, 157] on link "2" at bounding box center [140, 158] width 12 height 12
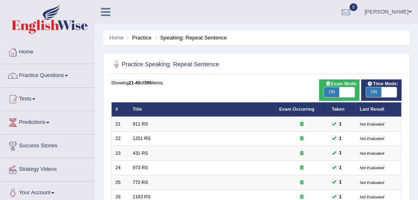
click at [49, 122] on span at bounding box center [47, 123] width 3 height 2
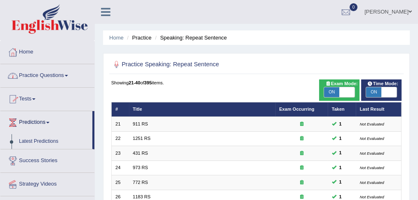
click at [68, 75] on span at bounding box center [66, 76] width 3 height 2
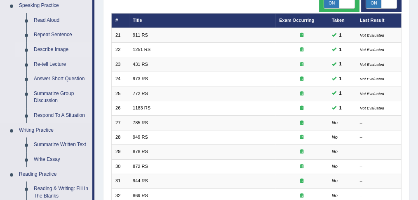
scroll to position [87, 0]
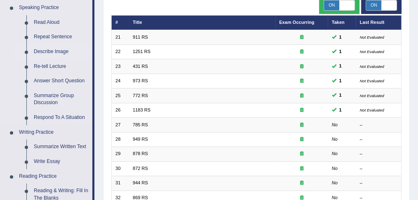
click at [57, 53] on link "Describe Image" at bounding box center [61, 51] width 62 height 15
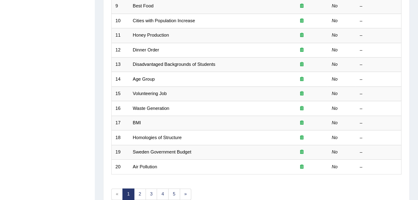
scroll to position [247, 0]
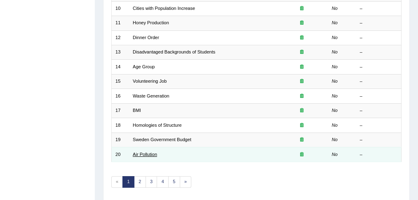
click at [145, 152] on link "Air Pollution" at bounding box center [145, 154] width 24 height 5
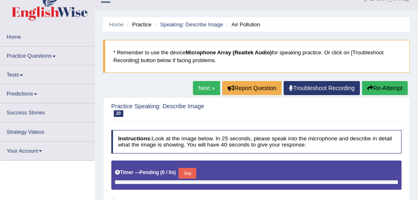
scroll to position [5, 0]
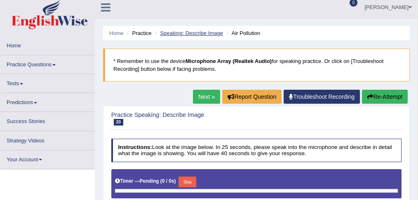
click at [213, 34] on link "Speaking: Describe Image" at bounding box center [191, 33] width 63 height 6
click at [218, 36] on link "Speaking: Describe Image" at bounding box center [191, 33] width 63 height 6
click at [201, 33] on link "Speaking: Describe Image" at bounding box center [191, 33] width 63 height 6
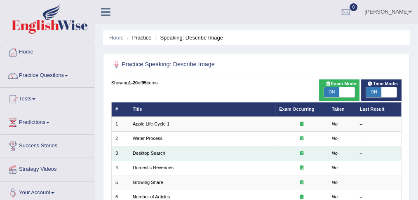
scroll to position [271, 0]
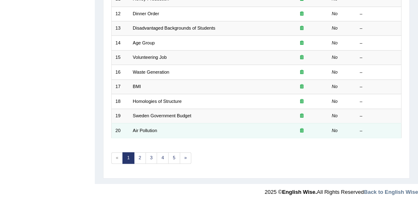
click at [147, 124] on td "Air Pollution" at bounding box center [202, 131] width 146 height 14
click at [148, 128] on link "Air Pollution" at bounding box center [145, 130] width 24 height 5
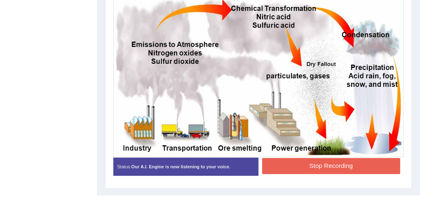
scroll to position [232, 0]
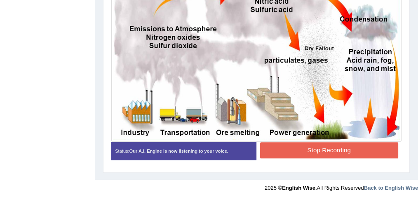
click at [340, 154] on button "Stop Recording" at bounding box center [329, 151] width 138 height 16
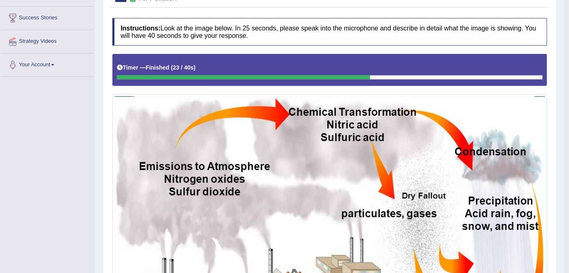
scroll to position [0, 0]
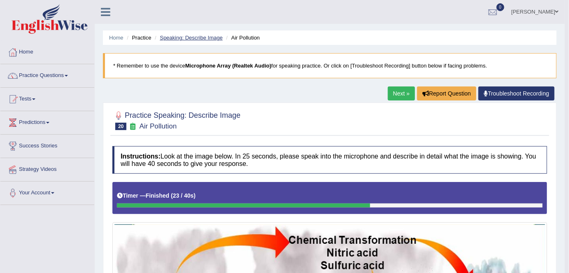
click at [182, 37] on link "Speaking: Describe Image" at bounding box center [191, 38] width 63 height 6
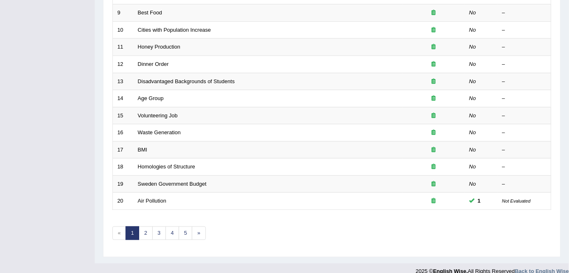
scroll to position [269, 0]
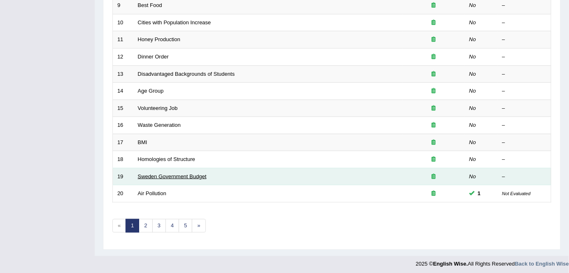
click at [185, 176] on link "Sweden Government Budget" at bounding box center [172, 176] width 69 height 6
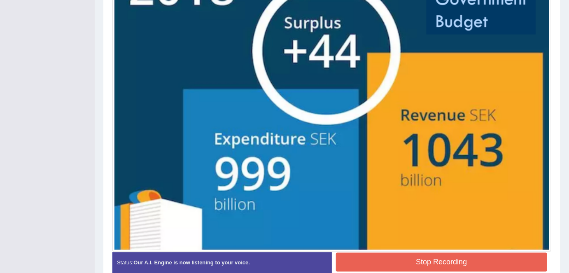
scroll to position [314, 0]
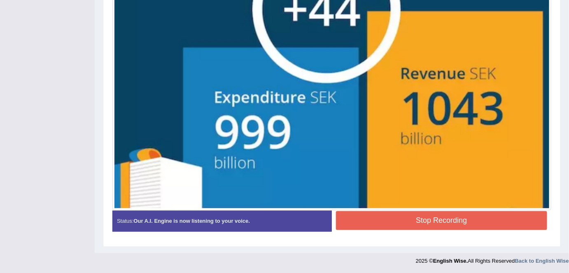
click at [367, 213] on button "Stop Recording" at bounding box center [441, 220] width 211 height 19
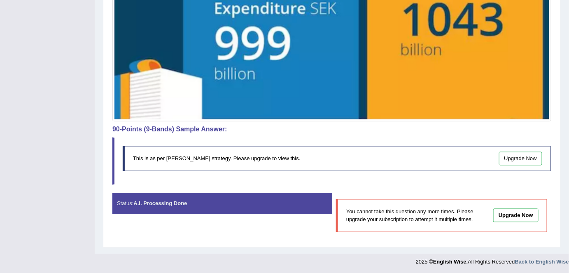
scroll to position [0, 0]
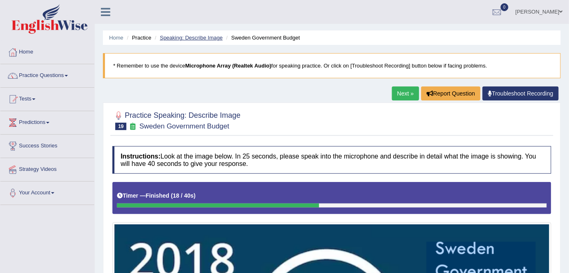
click at [216, 39] on link "Speaking: Describe Image" at bounding box center [191, 38] width 63 height 6
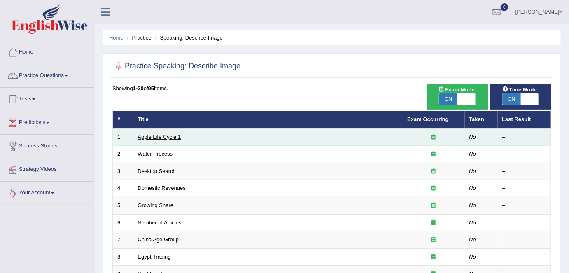
click at [176, 136] on link "Apple Life Cycle 1" at bounding box center [159, 137] width 43 height 6
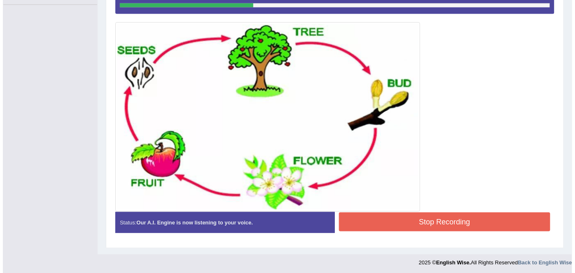
scroll to position [201, 0]
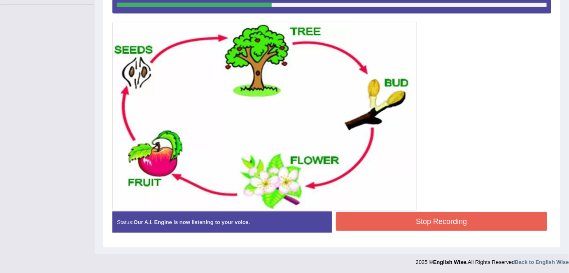
click at [415, 218] on button "Stop Recording" at bounding box center [441, 221] width 211 height 19
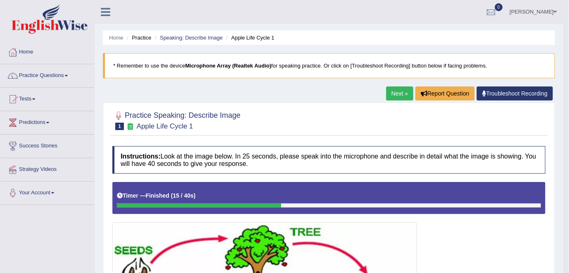
scroll to position [0, 0]
click at [189, 37] on link "Speaking: Describe Image" at bounding box center [191, 38] width 63 height 6
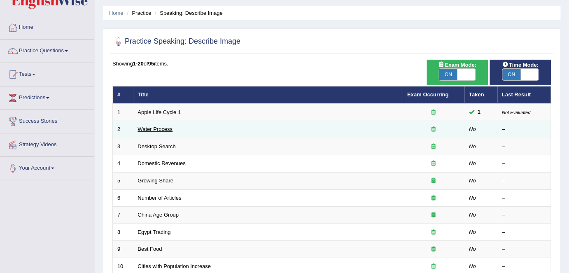
click at [155, 126] on link "Water Process" at bounding box center [155, 129] width 35 height 6
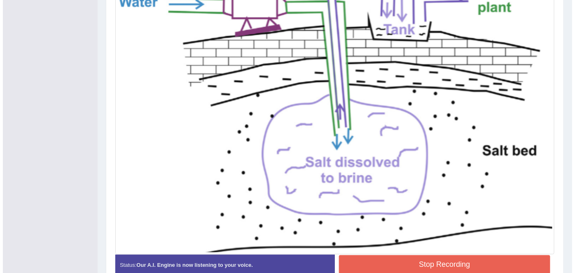
scroll to position [306, 0]
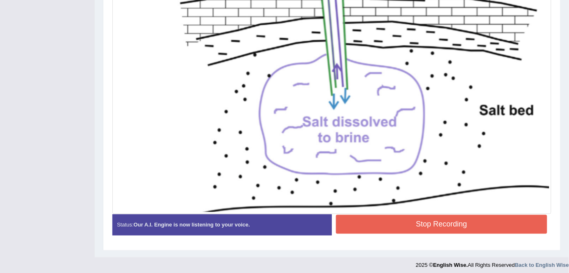
click at [361, 232] on button "Stop Recording" at bounding box center [441, 224] width 211 height 19
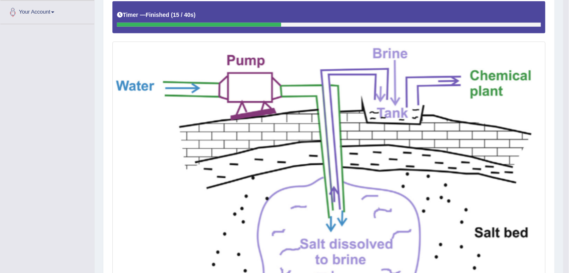
scroll to position [0, 0]
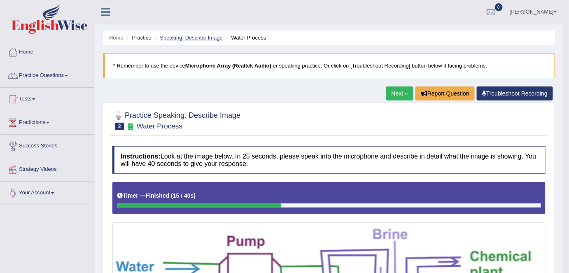
click at [205, 40] on link "Speaking: Describe Image" at bounding box center [191, 38] width 63 height 6
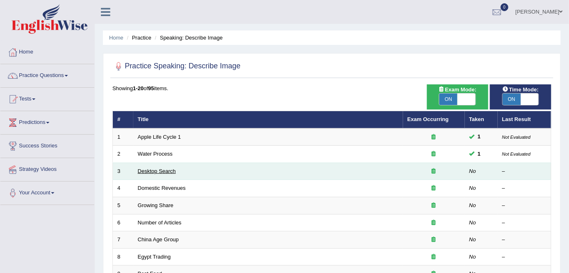
click at [152, 168] on link "Desktop Search" at bounding box center [157, 171] width 38 height 6
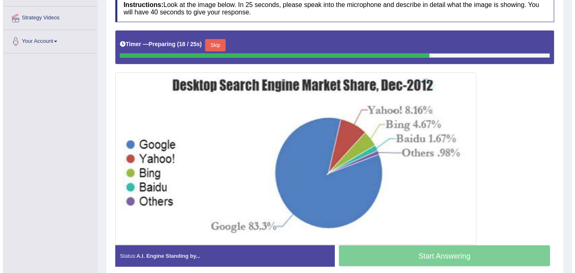
scroll to position [148, 0]
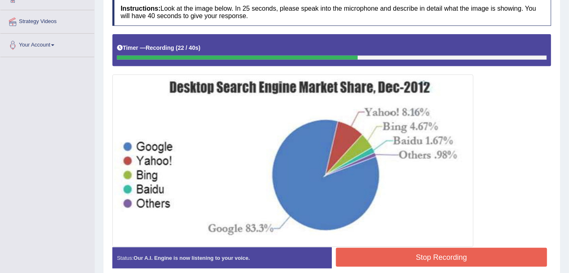
click at [442, 254] on button "Stop Recording" at bounding box center [441, 257] width 211 height 19
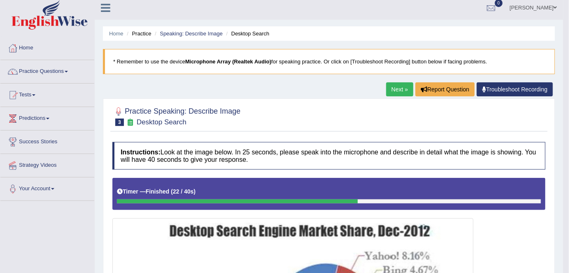
scroll to position [0, 0]
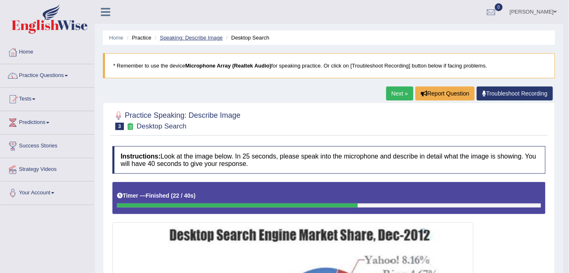
click at [192, 38] on link "Speaking: Describe Image" at bounding box center [191, 38] width 63 height 6
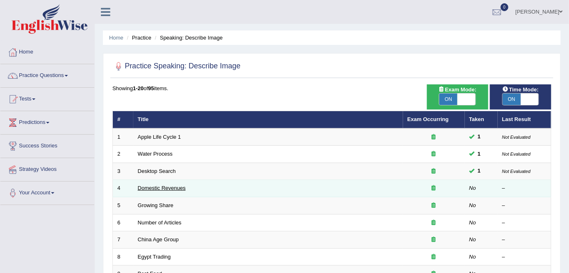
click at [159, 189] on link "Domestic Revenues" at bounding box center [162, 188] width 48 height 6
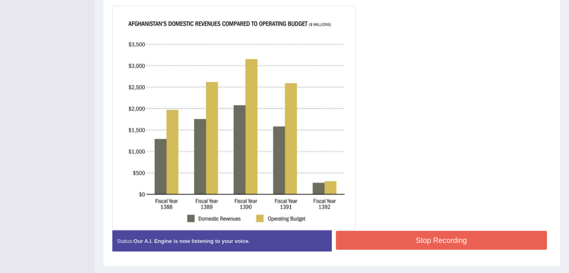
scroll to position [236, 0]
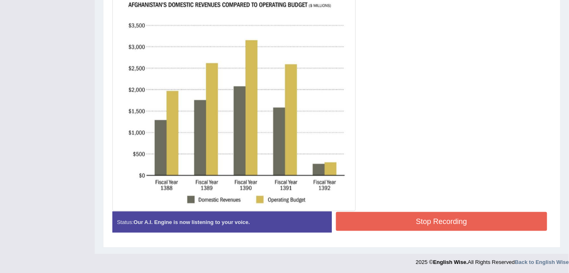
click at [382, 220] on button "Stop Recording" at bounding box center [441, 221] width 211 height 19
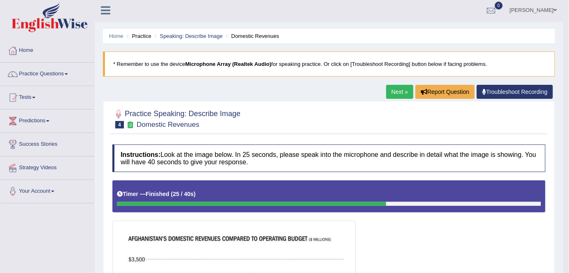
scroll to position [0, 0]
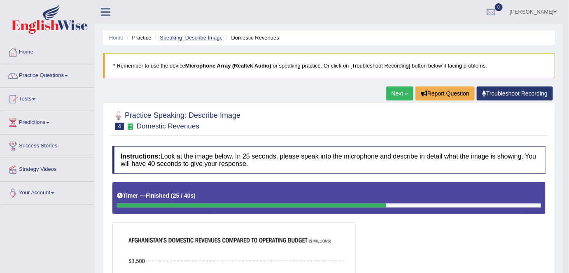
click at [204, 38] on link "Speaking: Describe Image" at bounding box center [191, 38] width 63 height 6
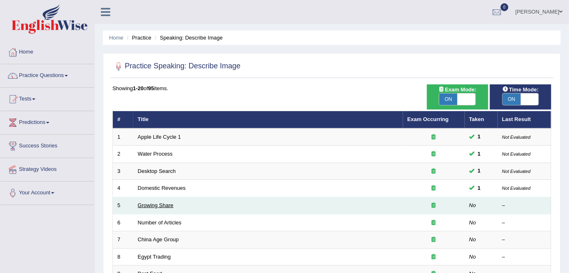
click at [150, 204] on link "Growing Share" at bounding box center [156, 205] width 36 height 6
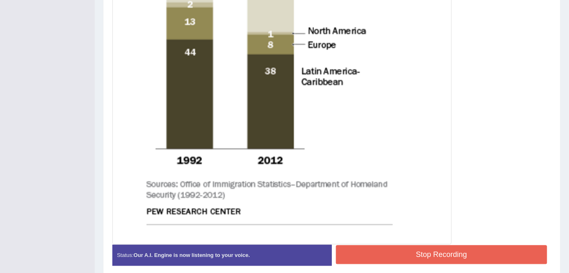
scroll to position [418, 0]
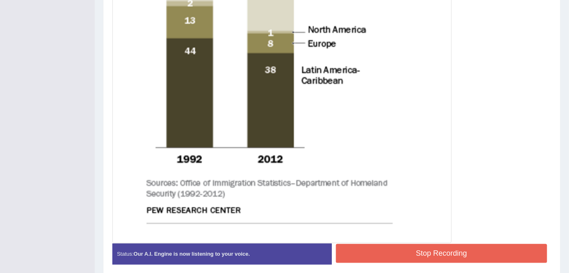
click at [359, 250] on button "Stop Recording" at bounding box center [441, 253] width 211 height 19
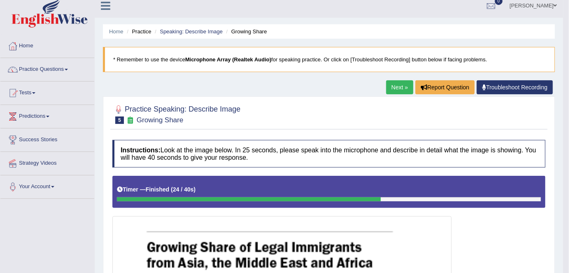
scroll to position [0, 0]
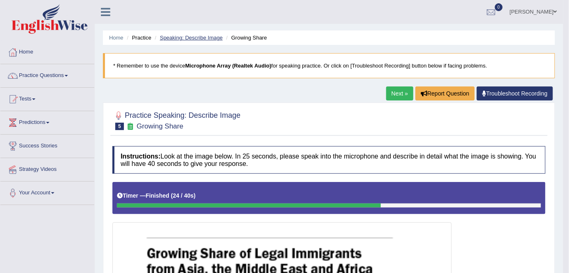
click at [196, 36] on link "Speaking: Describe Image" at bounding box center [191, 38] width 63 height 6
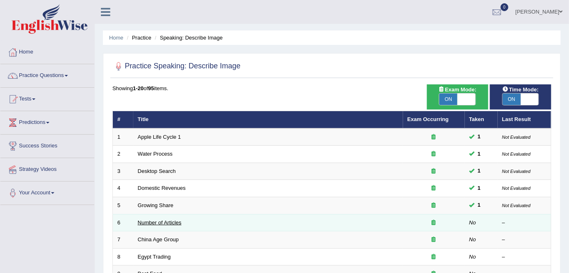
click at [148, 223] on link "Number of Articles" at bounding box center [160, 223] width 44 height 6
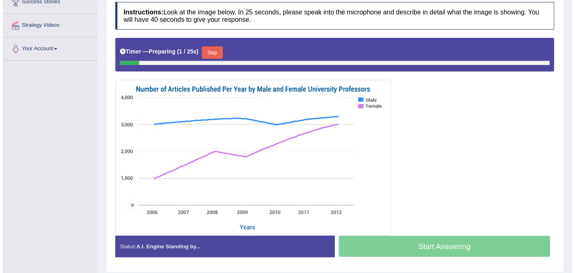
scroll to position [144, 0]
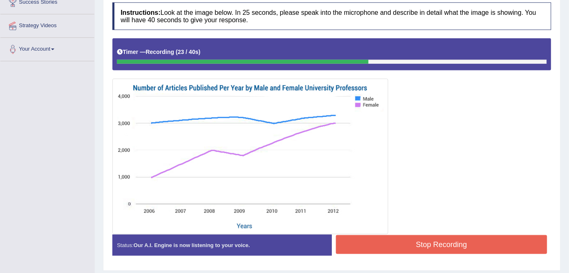
click at [386, 244] on button "Stop Recording" at bounding box center [441, 244] width 211 height 19
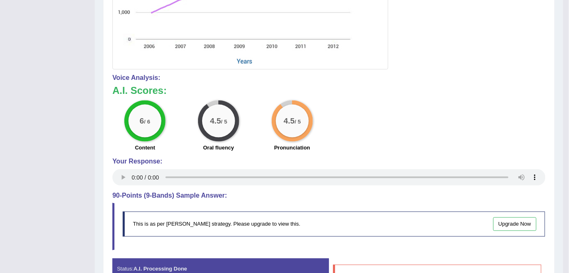
scroll to position [0, 0]
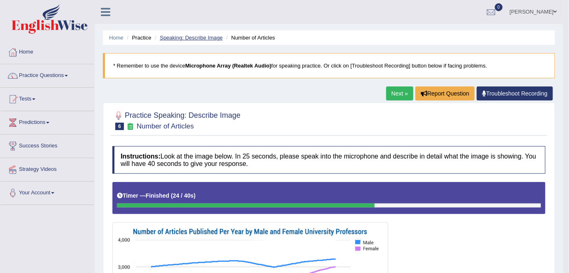
click at [209, 37] on link "Speaking: Describe Image" at bounding box center [191, 38] width 63 height 6
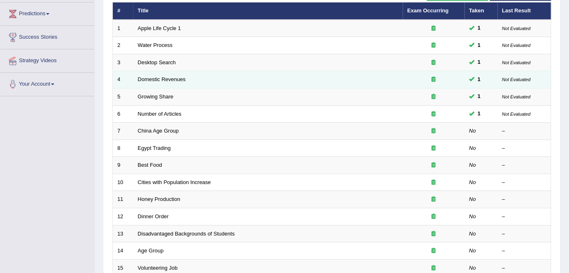
scroll to position [112, 0]
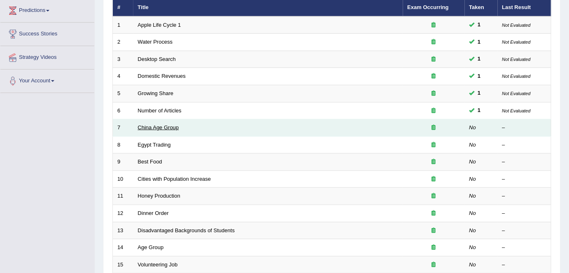
click at [163, 124] on link "China Age Group" at bounding box center [158, 127] width 41 height 6
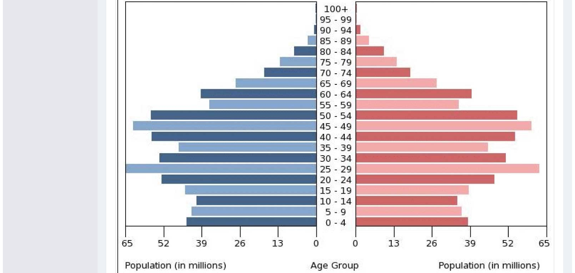
scroll to position [320, 0]
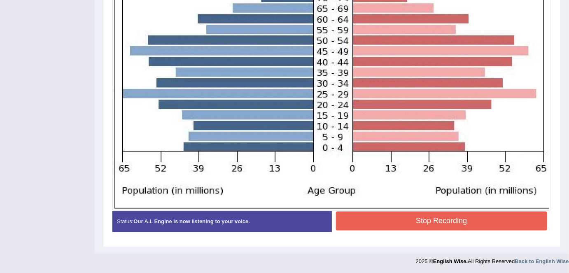
click at [349, 230] on div "Stop Recording" at bounding box center [442, 222] width 220 height 21
click at [350, 226] on button "Stop Recording" at bounding box center [441, 221] width 211 height 19
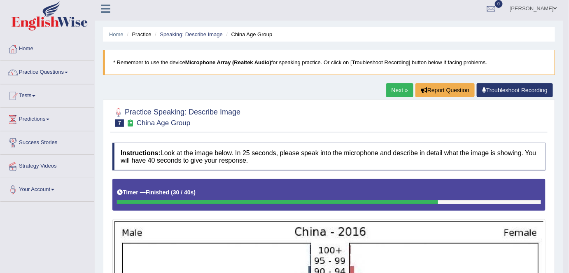
scroll to position [0, 0]
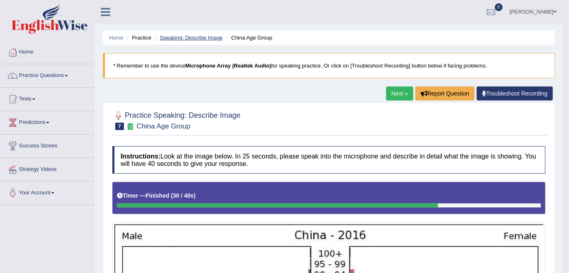
click at [200, 40] on link "Speaking: Describe Image" at bounding box center [191, 38] width 63 height 6
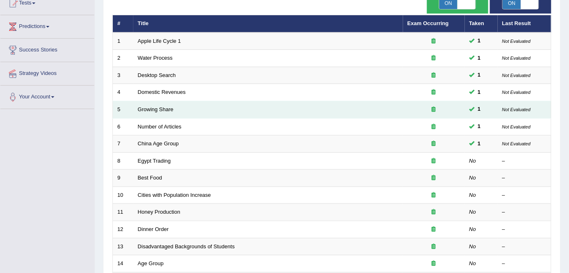
scroll to position [106, 0]
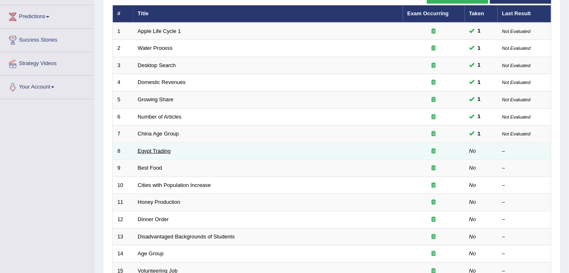
click at [165, 148] on link "Egypt Trading" at bounding box center [154, 151] width 33 height 6
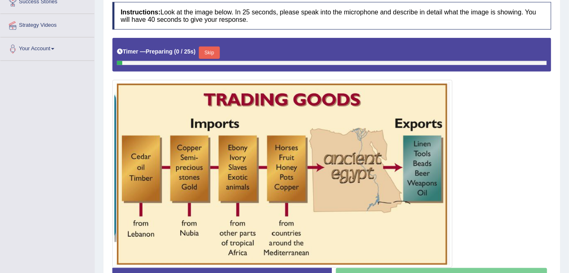
scroll to position [169, 0]
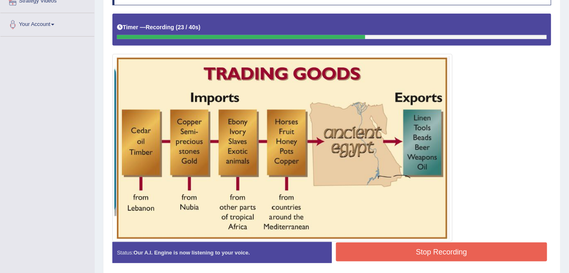
click at [371, 243] on button "Stop Recording" at bounding box center [441, 252] width 211 height 19
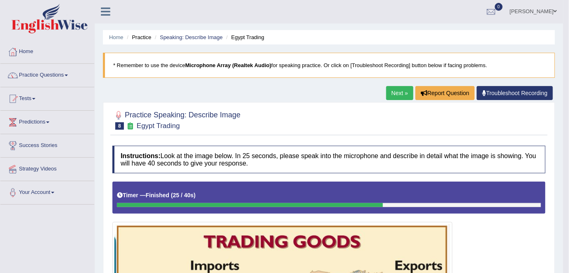
scroll to position [0, 0]
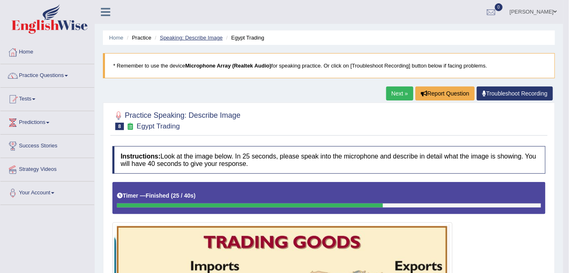
click at [190, 39] on link "Speaking: Describe Image" at bounding box center [191, 38] width 63 height 6
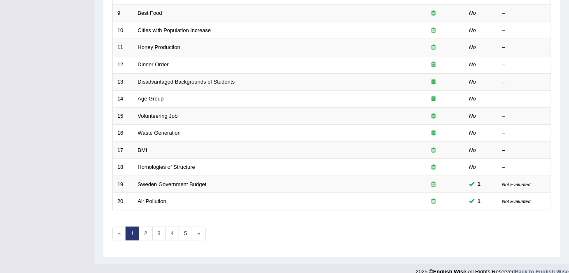
scroll to position [262, 0]
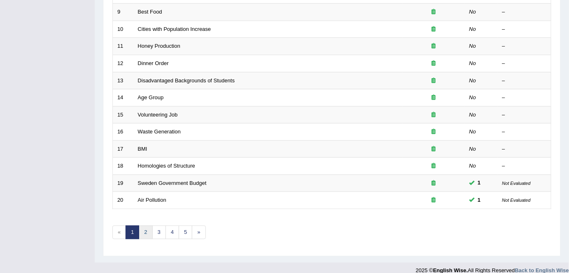
click at [147, 232] on link "2" at bounding box center [146, 233] width 14 height 14
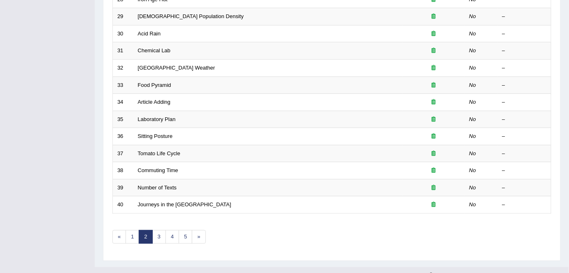
scroll to position [269, 0]
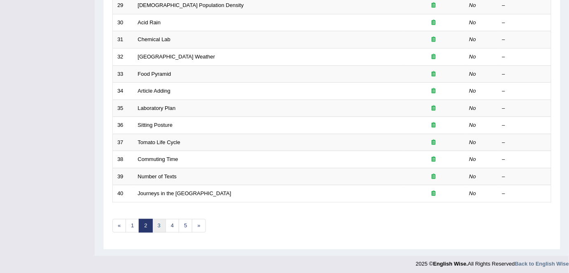
click at [159, 225] on link "3" at bounding box center [159, 226] width 14 height 14
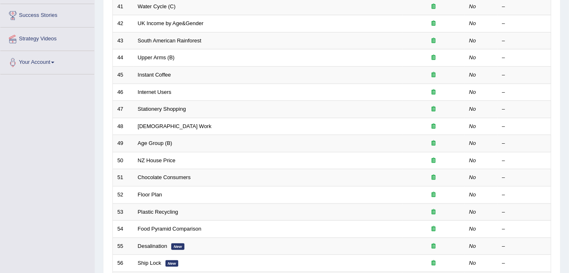
scroll to position [269, 0]
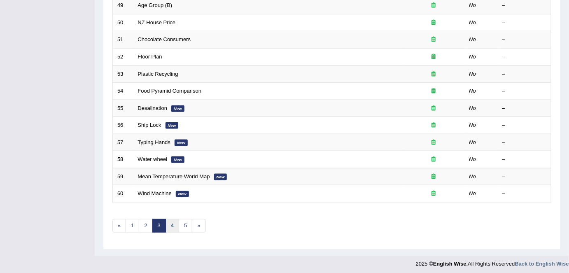
click at [172, 225] on link "4" at bounding box center [173, 226] width 14 height 14
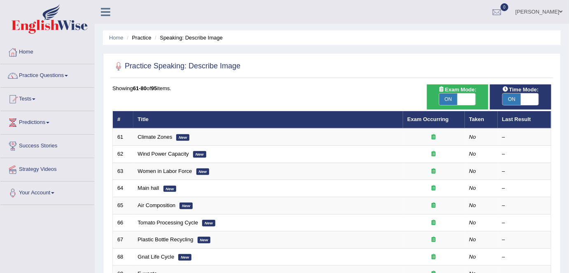
scroll to position [269, 0]
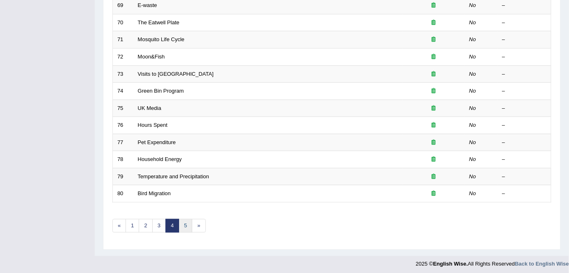
click at [183, 225] on link "5" at bounding box center [186, 226] width 14 height 14
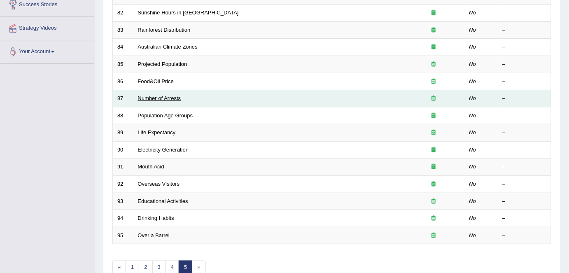
scroll to position [183, 0]
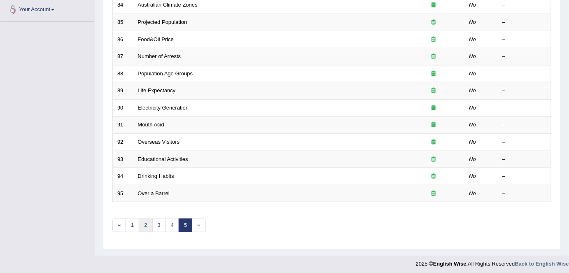
click at [150, 222] on link "2" at bounding box center [146, 226] width 14 height 14
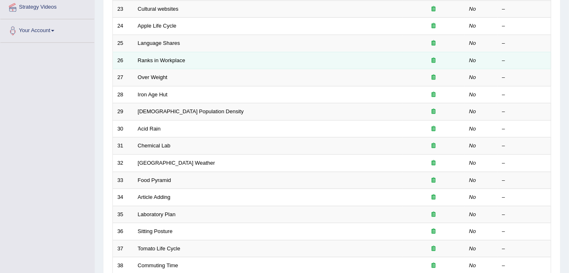
scroll to position [269, 0]
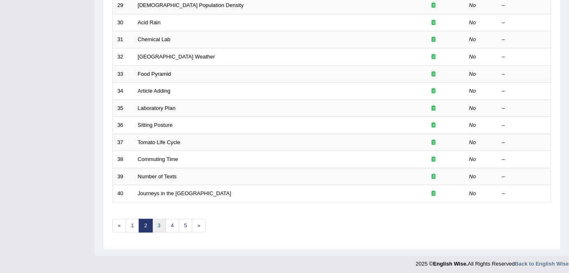
click at [162, 226] on link "3" at bounding box center [159, 226] width 14 height 14
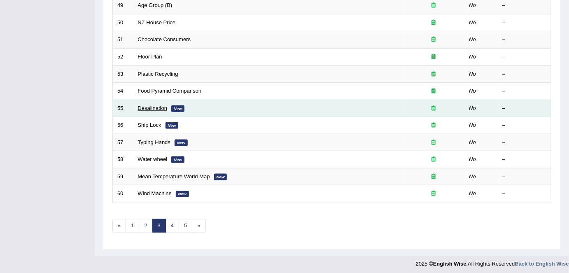
click at [160, 107] on link "Desalination" at bounding box center [153, 108] width 30 height 6
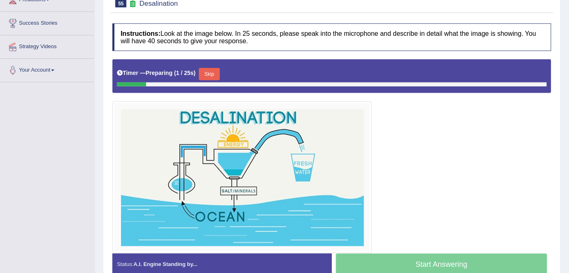
scroll to position [115, 0]
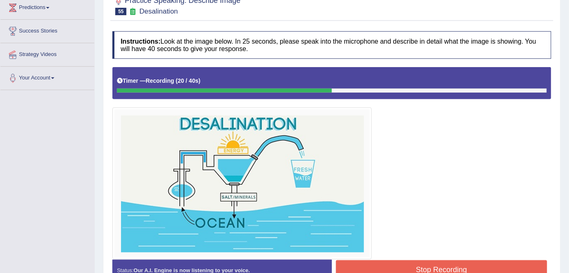
click at [384, 268] on button "Stop Recording" at bounding box center [441, 269] width 211 height 19
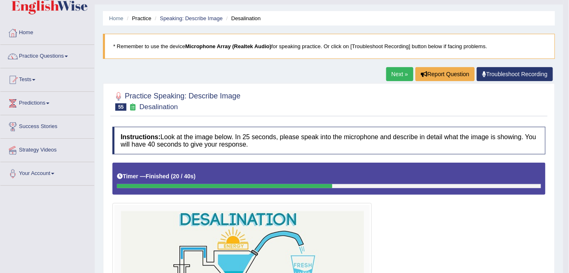
scroll to position [0, 0]
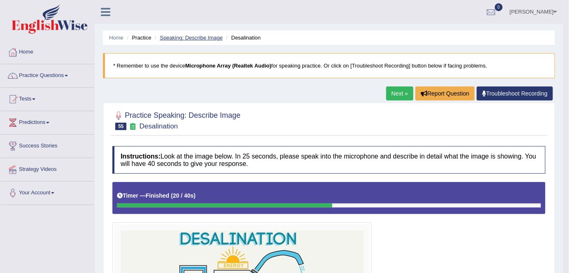
click at [206, 35] on link "Speaking: Describe Image" at bounding box center [191, 38] width 63 height 6
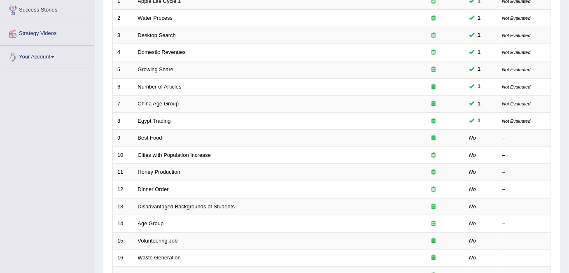
scroll to position [269, 0]
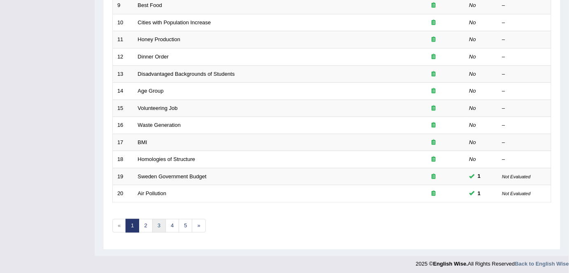
click at [161, 224] on link "3" at bounding box center [159, 226] width 14 height 14
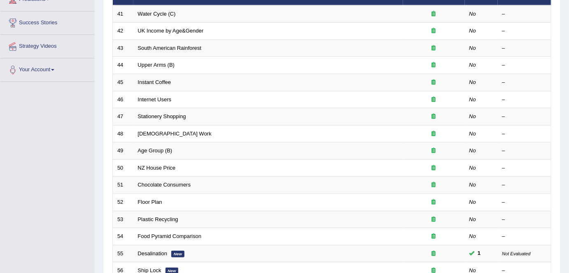
scroll to position [269, 0]
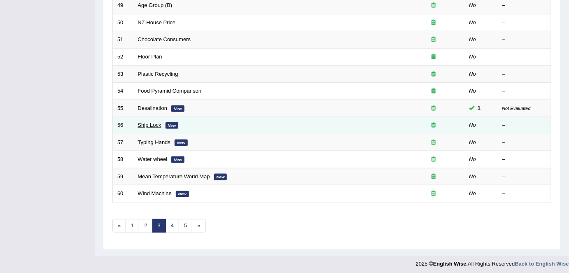
click at [154, 124] on link "Ship Lock" at bounding box center [149, 125] width 23 height 6
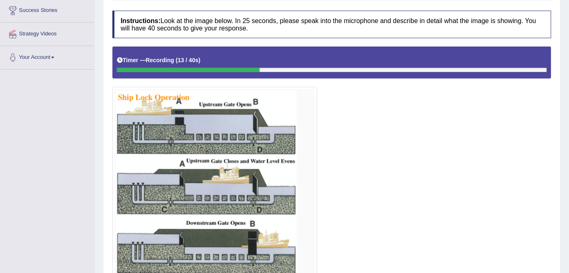
scroll to position [209, 0]
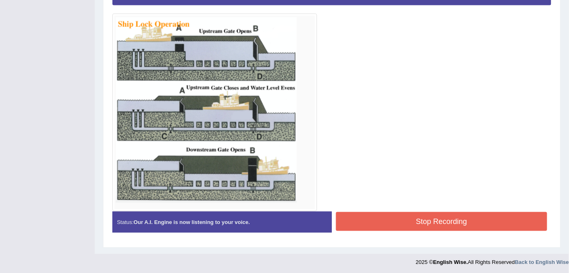
click at [416, 222] on button "Stop Recording" at bounding box center [441, 221] width 211 height 19
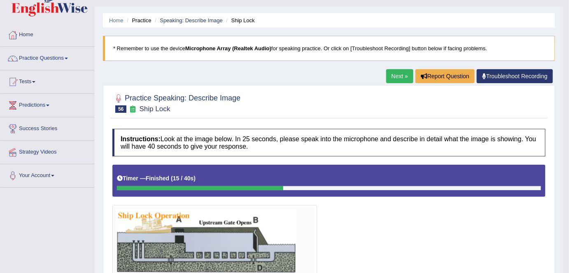
scroll to position [0, 0]
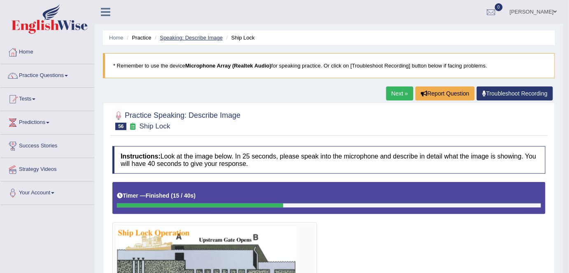
click at [185, 37] on link "Speaking: Describe Image" at bounding box center [191, 38] width 63 height 6
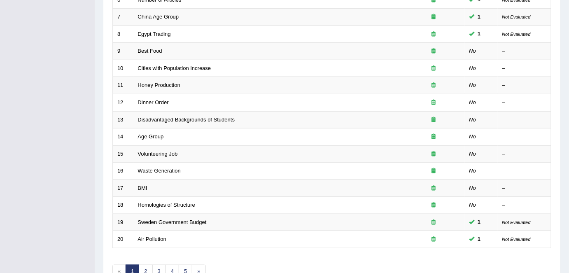
scroll to position [269, 0]
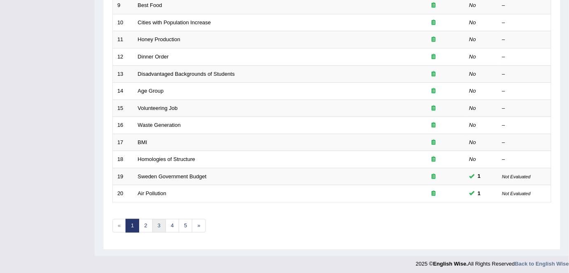
click at [162, 222] on link "3" at bounding box center [159, 226] width 14 height 14
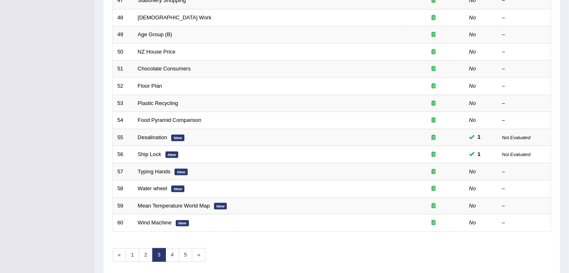
scroll to position [269, 0]
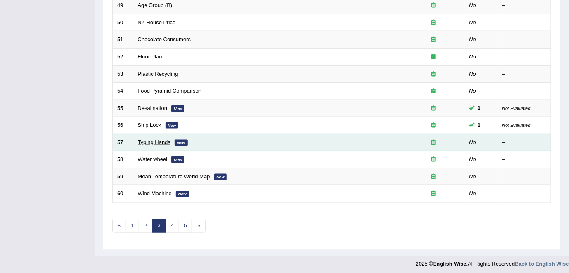
click at [152, 140] on link "Typing Hands" at bounding box center [154, 142] width 33 height 6
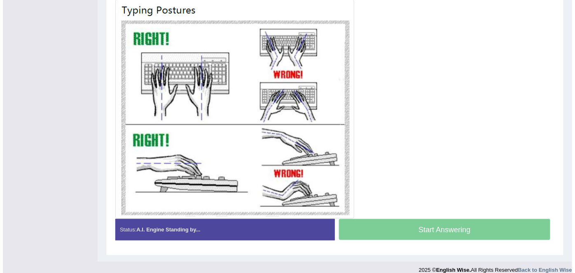
scroll to position [223, 0]
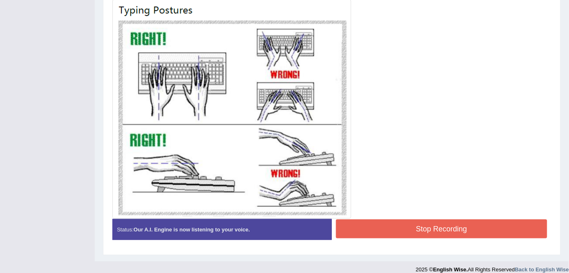
click at [353, 224] on button "Stop Recording" at bounding box center [441, 229] width 211 height 19
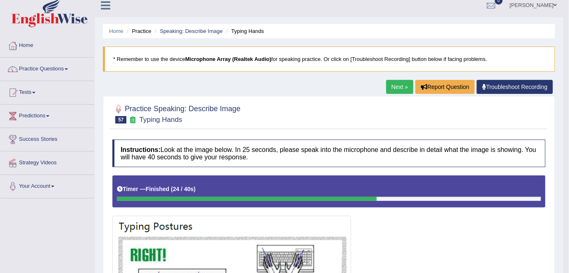
scroll to position [0, 0]
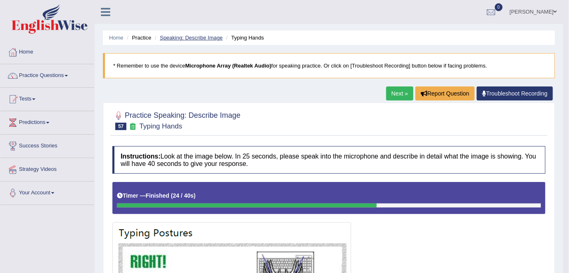
click at [194, 39] on link "Speaking: Describe Image" at bounding box center [191, 38] width 63 height 6
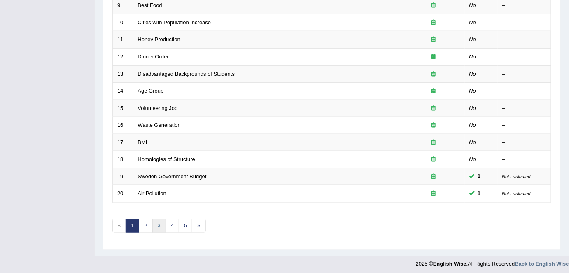
click at [162, 222] on link "3" at bounding box center [159, 226] width 14 height 14
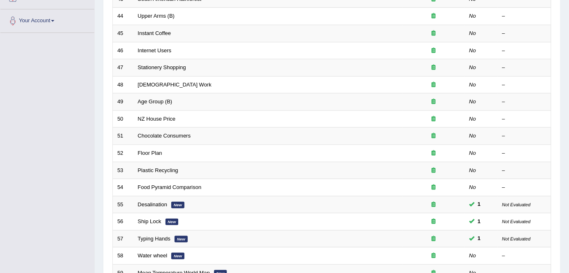
scroll to position [269, 0]
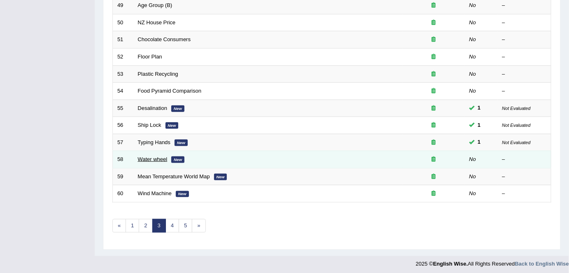
click at [156, 157] on link "Water wheel" at bounding box center [153, 159] width 30 height 6
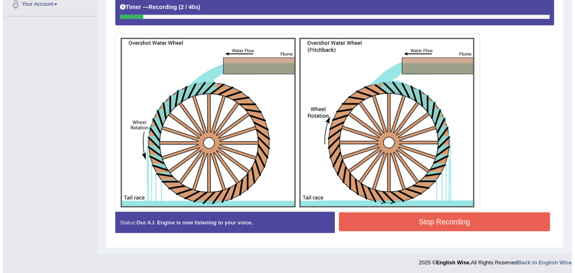
scroll to position [189, 0]
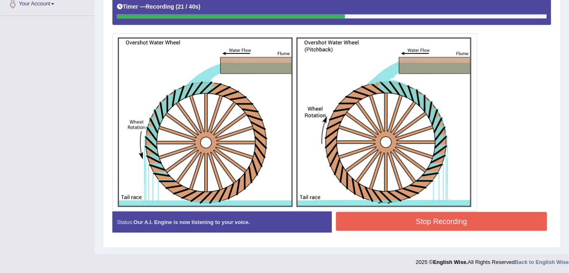
click at [396, 217] on button "Stop Recording" at bounding box center [441, 221] width 211 height 19
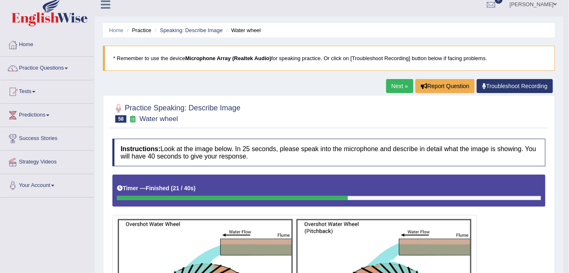
scroll to position [0, 0]
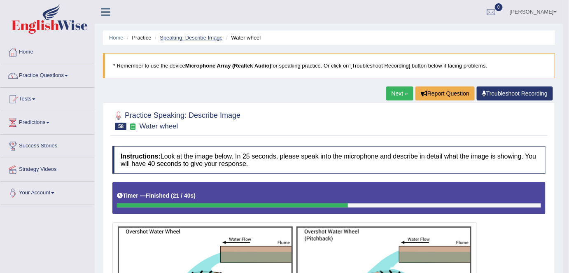
click at [208, 40] on link "Speaking: Describe Image" at bounding box center [191, 38] width 63 height 6
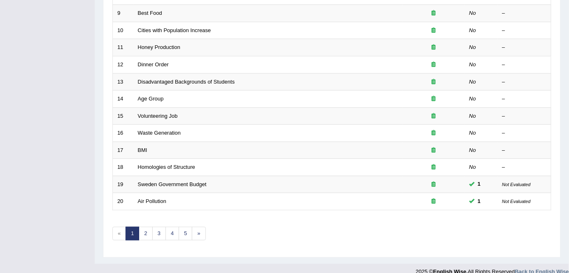
scroll to position [269, 0]
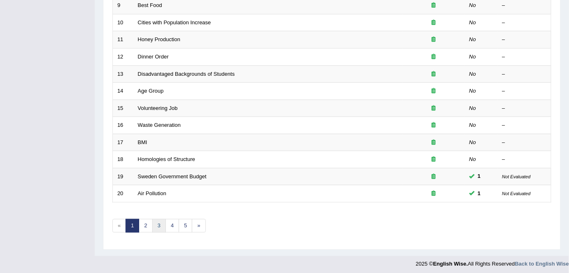
click at [161, 222] on link "3" at bounding box center [159, 226] width 14 height 14
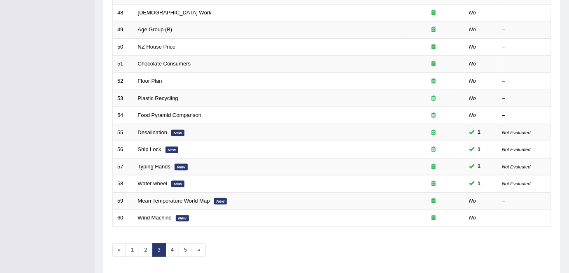
scroll to position [269, 0]
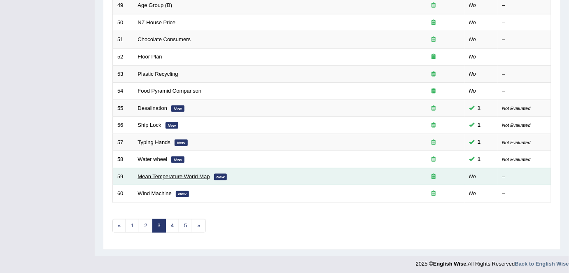
click at [161, 173] on link "Mean Temperature World Map" at bounding box center [174, 176] width 72 height 6
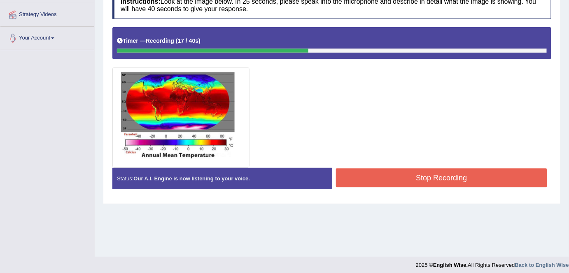
scroll to position [159, 0]
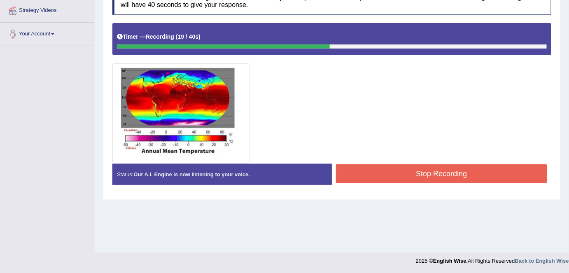
click at [376, 173] on button "Stop Recording" at bounding box center [441, 173] width 211 height 19
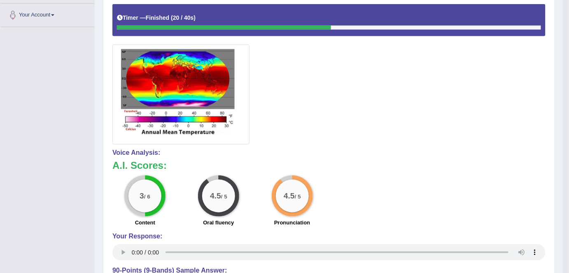
scroll to position [0, 0]
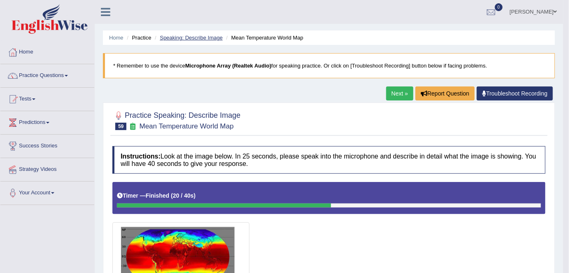
click at [213, 35] on link "Speaking: Describe Image" at bounding box center [191, 38] width 63 height 6
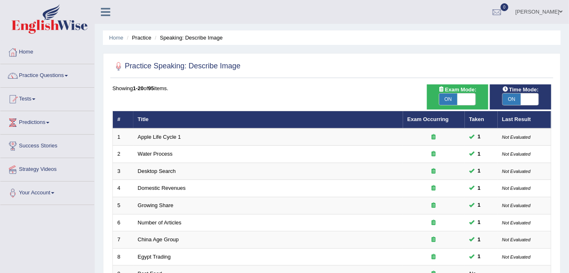
scroll to position [269, 0]
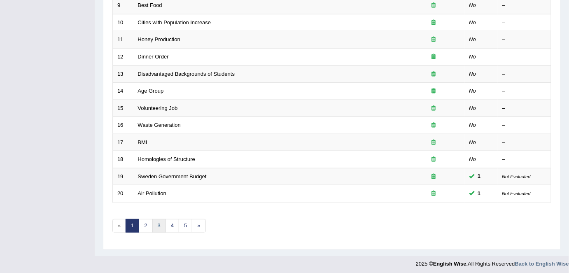
click at [158, 221] on link "3" at bounding box center [159, 226] width 14 height 14
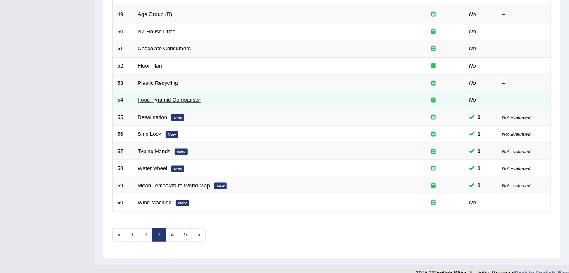
scroll to position [268, 0]
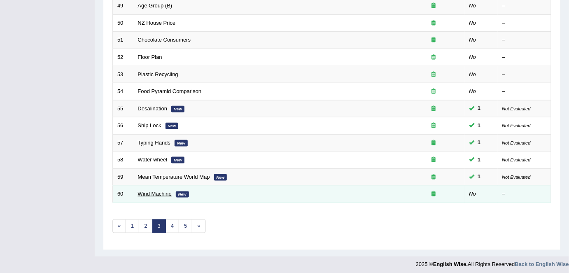
click at [154, 192] on link "Wind Machine" at bounding box center [155, 194] width 34 height 6
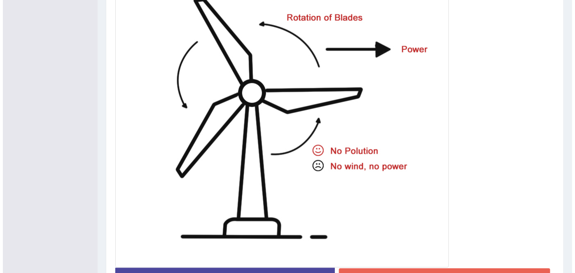
scroll to position [317, 0]
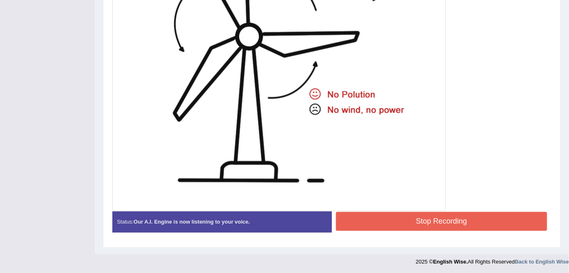
click at [381, 225] on button "Stop Recording" at bounding box center [441, 221] width 211 height 19
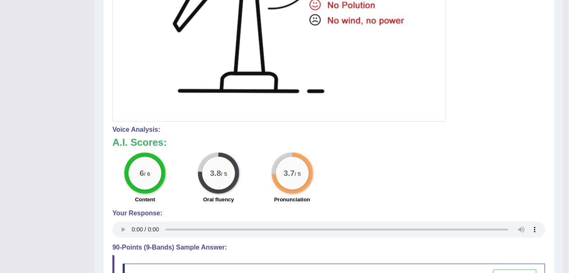
scroll to position [0, 0]
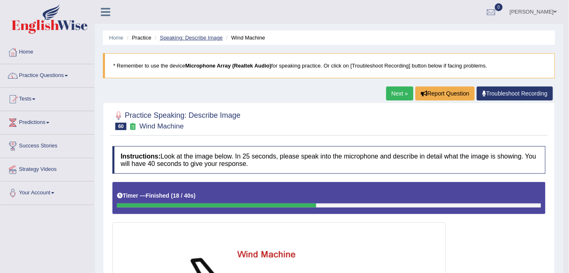
click at [196, 37] on link "Speaking: Describe Image" at bounding box center [191, 38] width 63 height 6
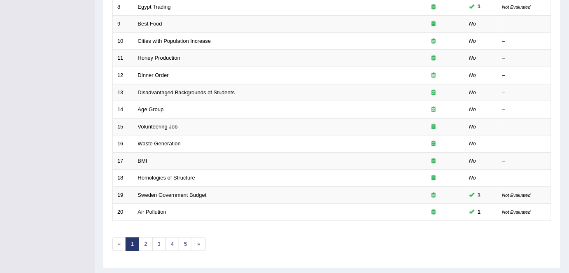
scroll to position [269, 0]
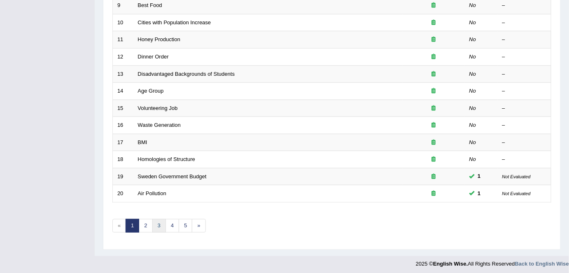
click at [159, 227] on link "3" at bounding box center [159, 226] width 14 height 14
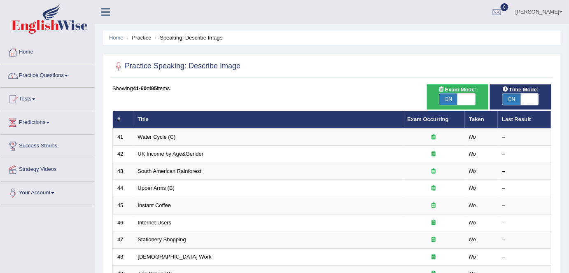
scroll to position [269, 0]
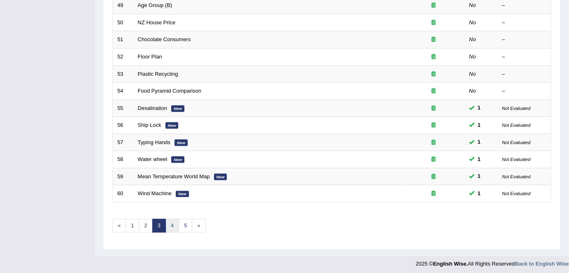
click at [176, 225] on link "4" at bounding box center [173, 226] width 14 height 14
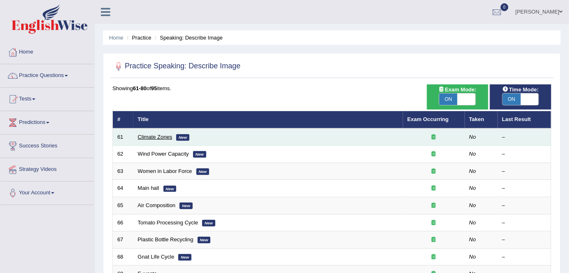
click at [171, 136] on link "Climate Zones" at bounding box center [155, 137] width 35 height 6
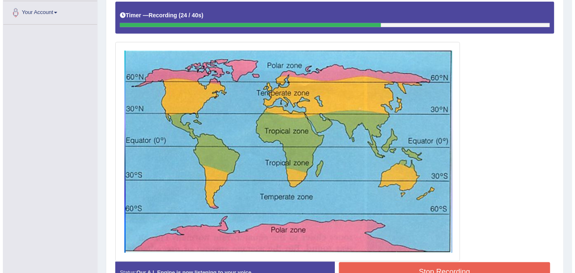
scroll to position [231, 0]
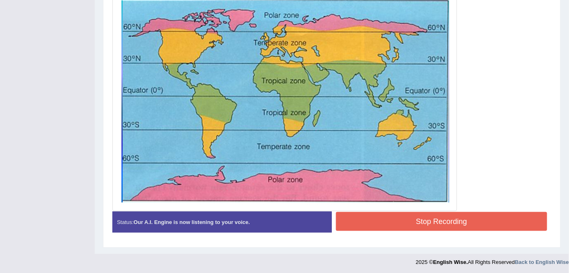
click at [388, 221] on button "Stop Recording" at bounding box center [441, 221] width 211 height 19
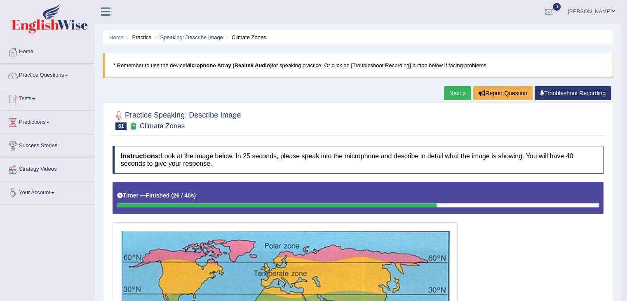
scroll to position [0, 0]
click at [175, 40] on link "Speaking: Describe Image" at bounding box center [191, 38] width 63 height 6
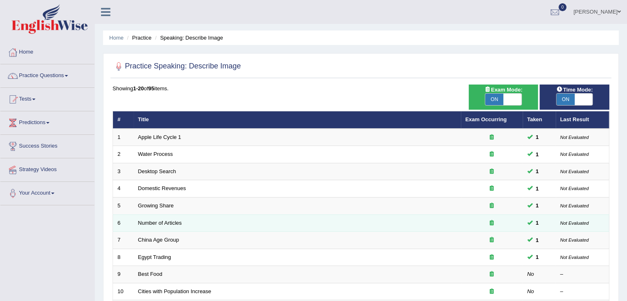
scroll to position [242, 0]
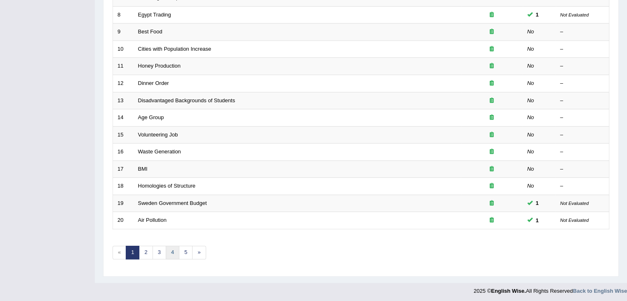
click at [170, 251] on link "4" at bounding box center [173, 253] width 14 height 14
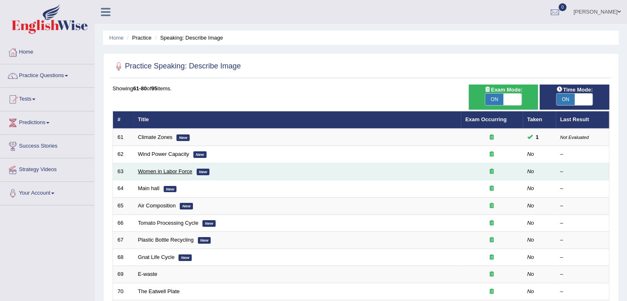
click at [172, 171] on link "Women in Labor Force" at bounding box center [165, 171] width 54 height 6
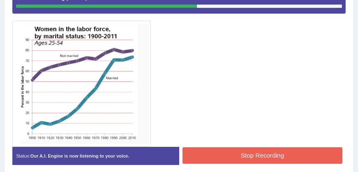
scroll to position [261, 0]
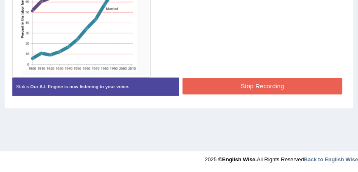
click at [208, 88] on button "Stop Recording" at bounding box center [263, 86] width 160 height 16
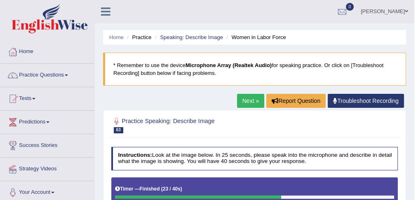
scroll to position [0, 0]
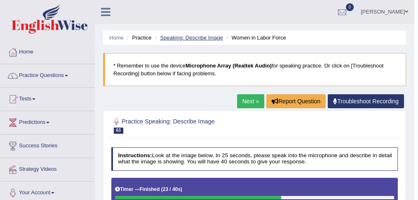
click at [209, 36] on link "Speaking: Describe Image" at bounding box center [191, 38] width 63 height 6
